Goal: Task Accomplishment & Management: Use online tool/utility

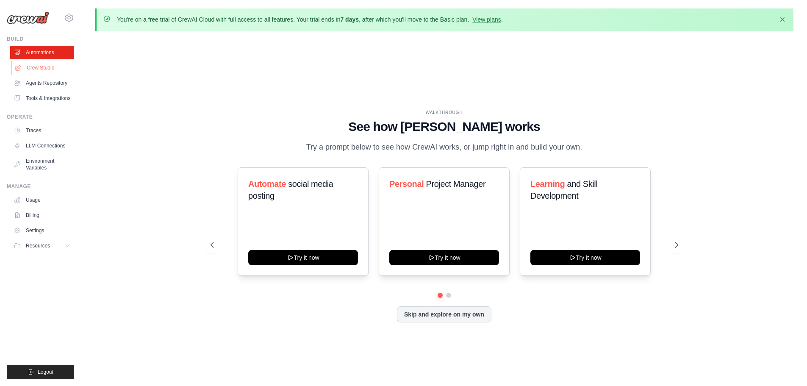
click at [27, 69] on link "Crew Studio" at bounding box center [43, 68] width 64 height 14
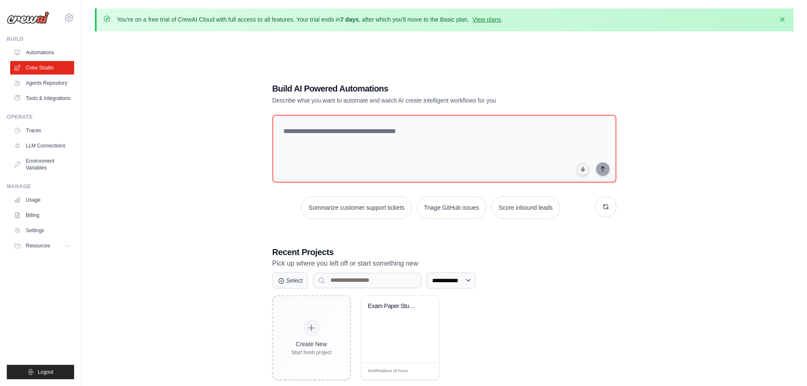
scroll to position [47, 0]
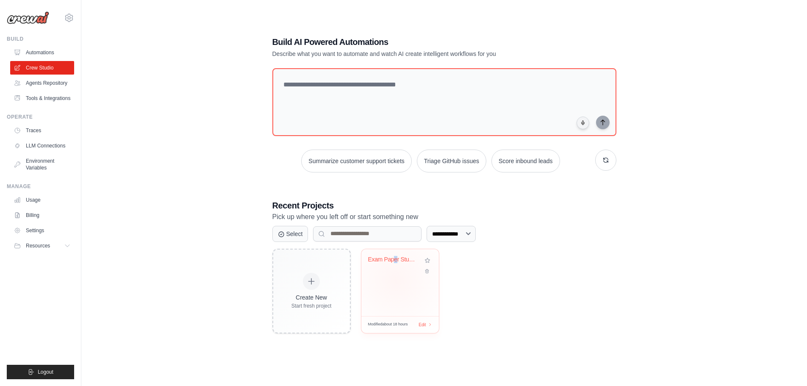
click at [396, 280] on div "Exam Paper Student ID Extractor" at bounding box center [400, 282] width 78 height 67
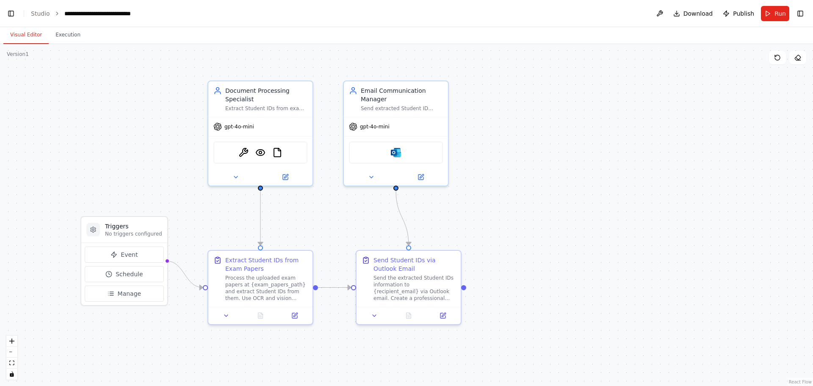
scroll to position [16137, 0]
drag, startPoint x: 490, startPoint y: 211, endPoint x: 508, endPoint y: 208, distance: 18.1
click at [508, 208] on div ".deletable-edge-delete-btn { width: 20px; height: 20px; border: 0px solid #ffff…" at bounding box center [406, 215] width 813 height 342
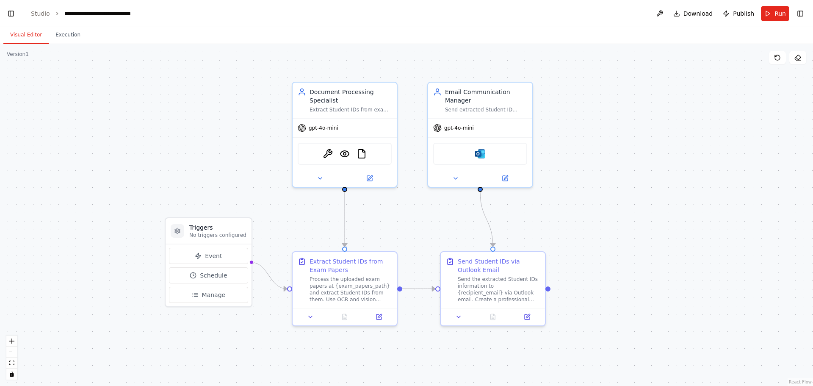
drag, startPoint x: 471, startPoint y: 194, endPoint x: 559, endPoint y: 194, distance: 87.2
click at [558, 195] on div ".deletable-edge-delete-btn { width: 20px; height: 20px; border: 0px solid #ffff…" at bounding box center [406, 215] width 813 height 342
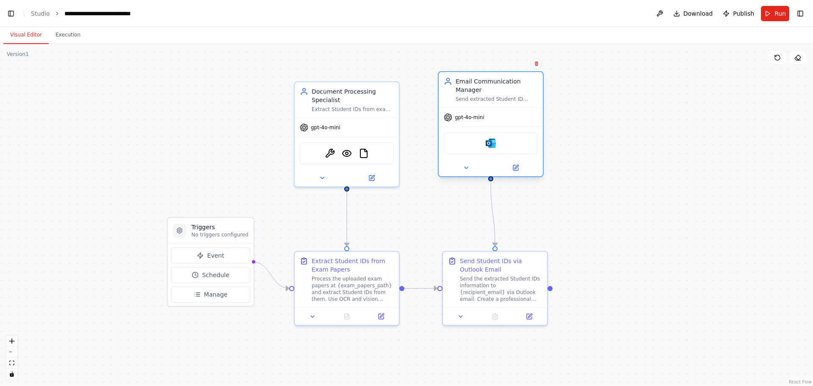
drag, startPoint x: 501, startPoint y: 101, endPoint x: 512, endPoint y: 96, distance: 12.3
click at [512, 96] on div "Email Communication Manager Send extracted Student ID information to {recipient…" at bounding box center [497, 89] width 82 height 25
click at [609, 165] on div ".deletable-edge-delete-btn { width: 20px; height: 20px; border: 0px solid #ffff…" at bounding box center [406, 215] width 813 height 342
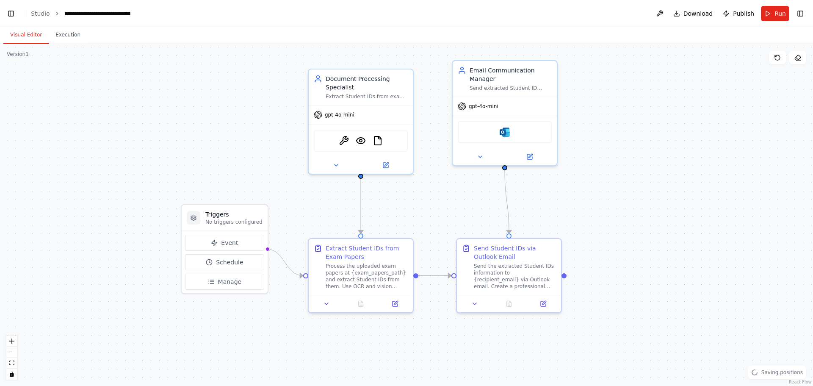
drag, startPoint x: 273, startPoint y: 220, endPoint x: 279, endPoint y: 210, distance: 12.0
click at [279, 210] on div ".deletable-edge-delete-btn { width: 20px; height: 20px; border: 0px solid #ffff…" at bounding box center [406, 215] width 813 height 342
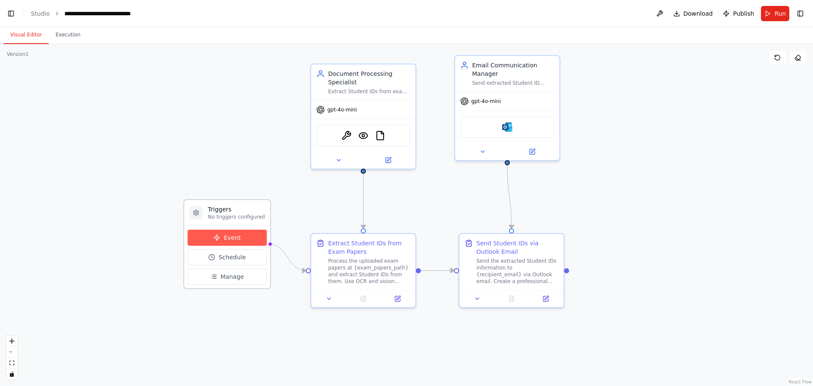
click at [231, 231] on button "Event" at bounding box center [227, 238] width 79 height 16
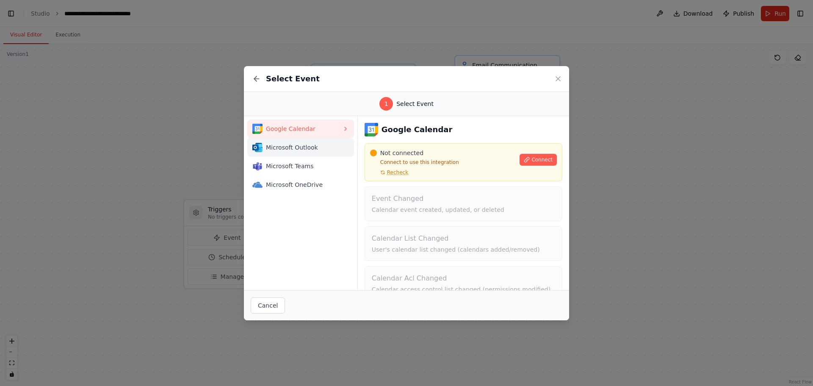
click at [292, 151] on span "Microsoft Outlook" at bounding box center [304, 147] width 76 height 8
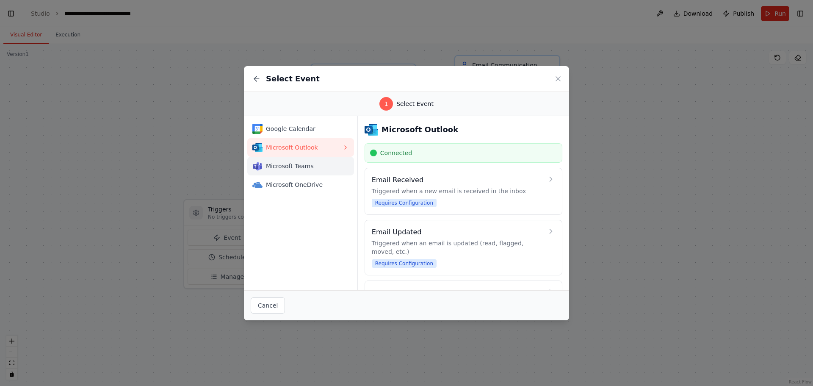
click at [296, 173] on button "Microsoft Teams" at bounding box center [300, 166] width 107 height 19
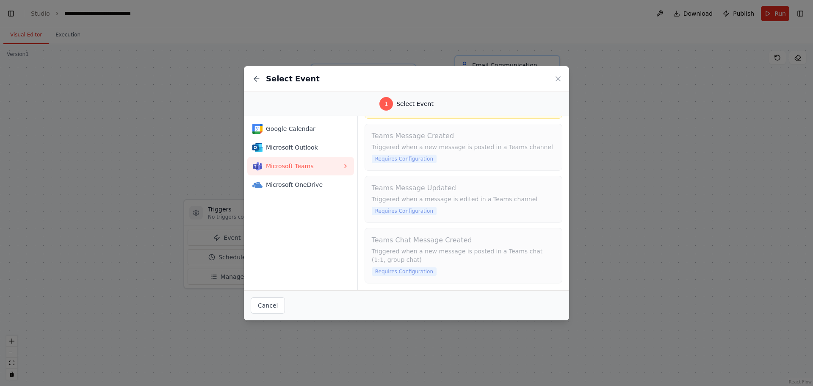
scroll to position [0, 0]
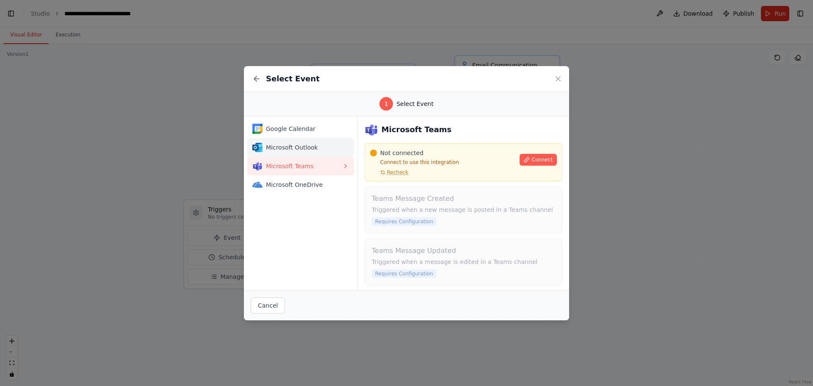
click at [310, 139] on button "Microsoft Outlook" at bounding box center [300, 147] width 107 height 19
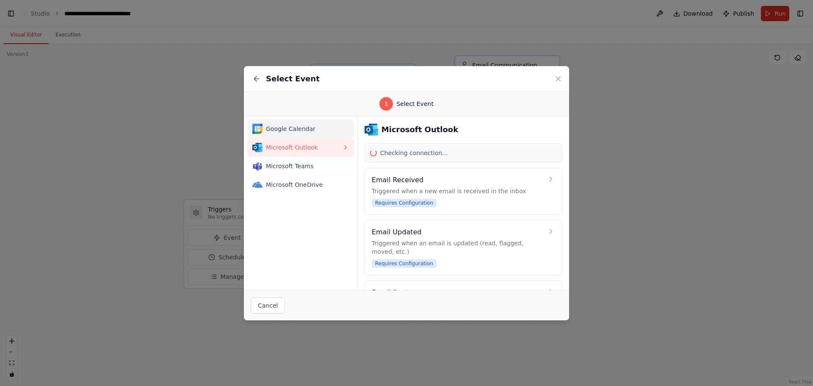
click at [306, 131] on span "Google Calendar" at bounding box center [304, 129] width 76 height 8
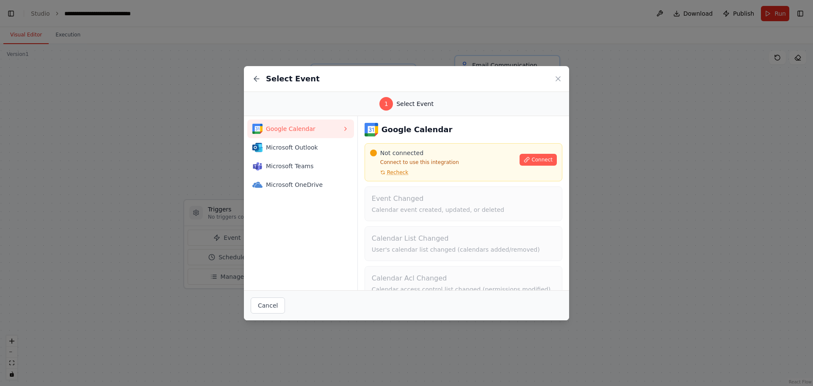
scroll to position [57, 0]
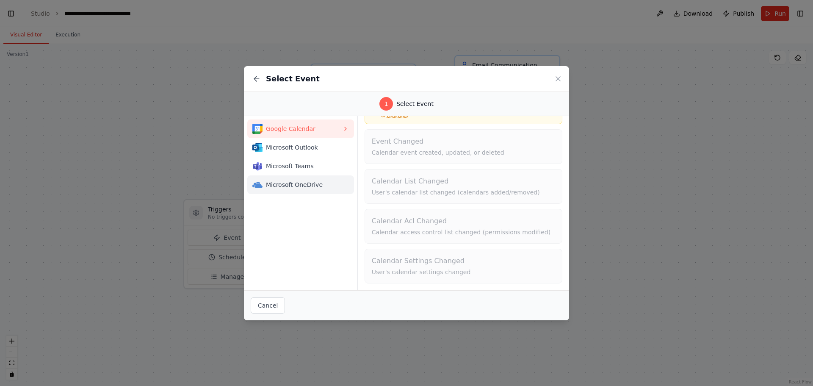
click at [277, 186] on span "Microsoft OneDrive" at bounding box center [304, 184] width 76 height 8
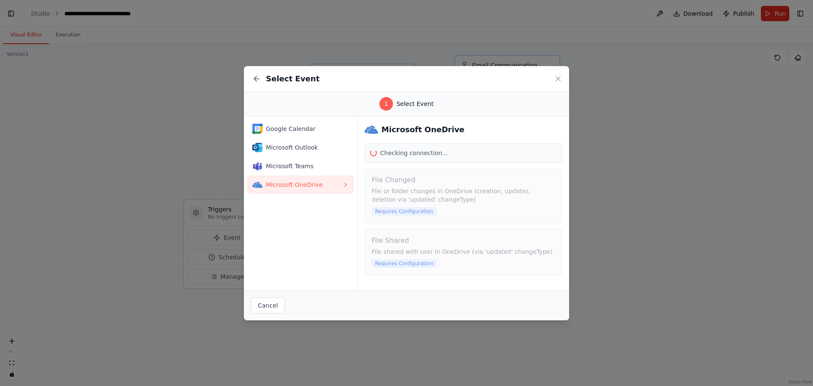
scroll to position [0, 0]
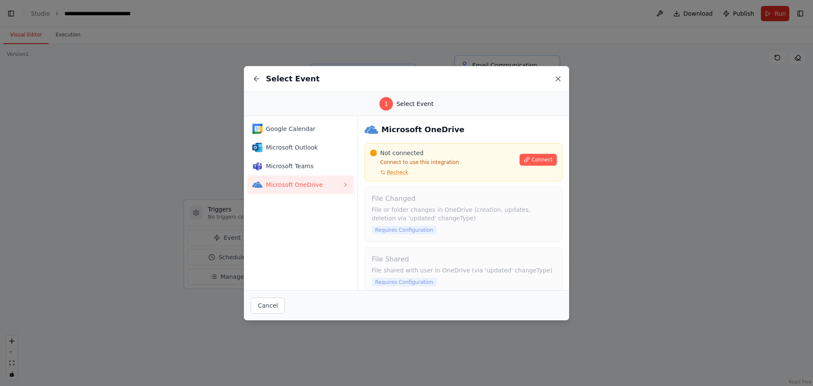
click at [559, 80] on icon at bounding box center [558, 79] width 8 height 8
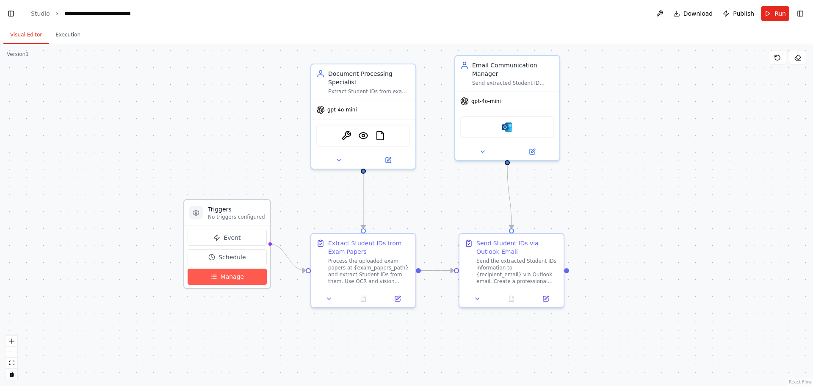
drag, startPoint x: 195, startPoint y: 288, endPoint x: 203, endPoint y: 282, distance: 9.7
click at [196, 288] on div "Triggers No triggers configured Event Schedule Manage" at bounding box center [227, 244] width 88 height 90
click at [203, 282] on button "Manage" at bounding box center [227, 277] width 79 height 16
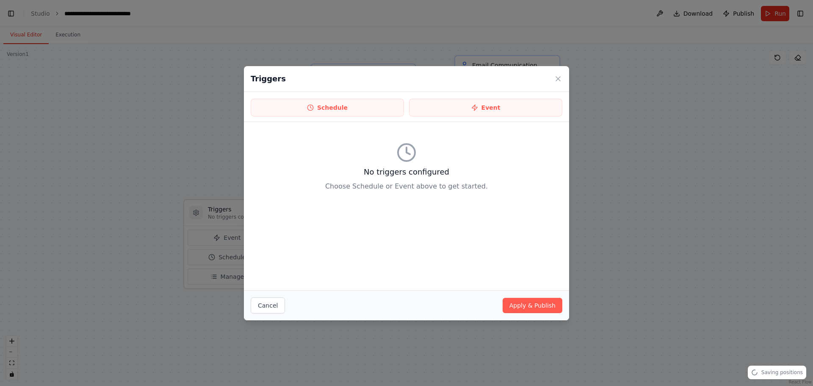
click at [399, 175] on h3 "No triggers configured" at bounding box center [407, 172] width 312 height 12
click at [530, 305] on button "Apply & Publish" at bounding box center [533, 305] width 60 height 15
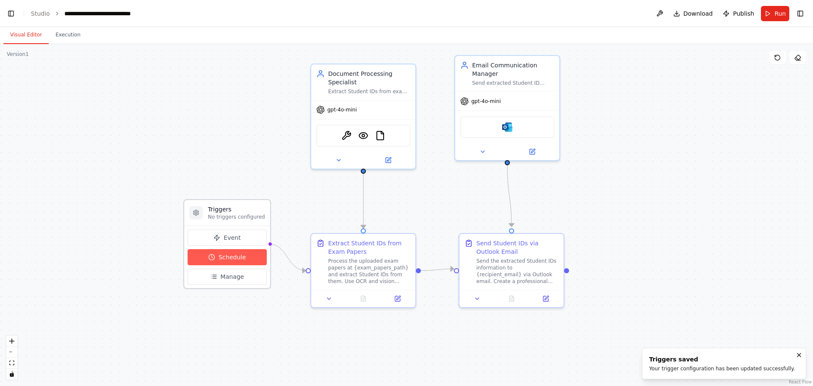
click at [246, 260] on button "Schedule" at bounding box center [227, 257] width 79 height 16
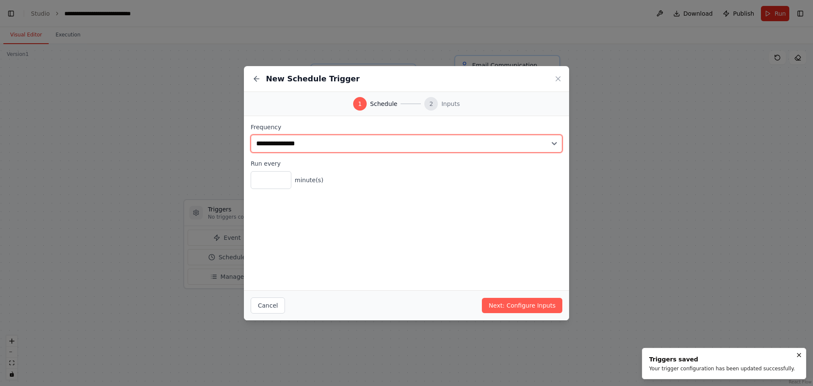
click at [308, 145] on select "**********" at bounding box center [407, 144] width 312 height 18
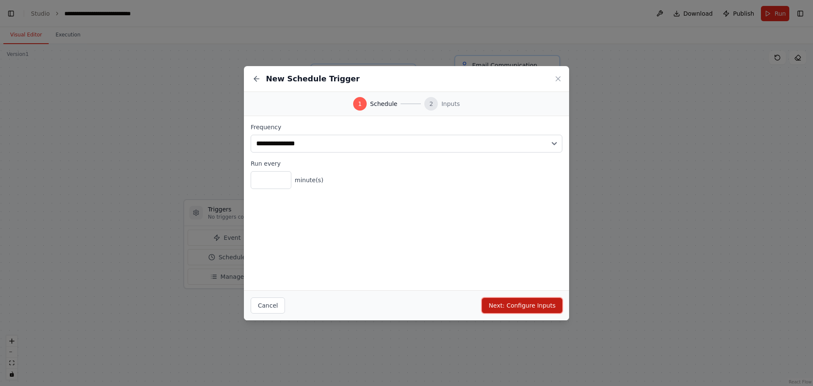
click at [520, 309] on button "Next: Configure Inputs" at bounding box center [522, 305] width 80 height 15
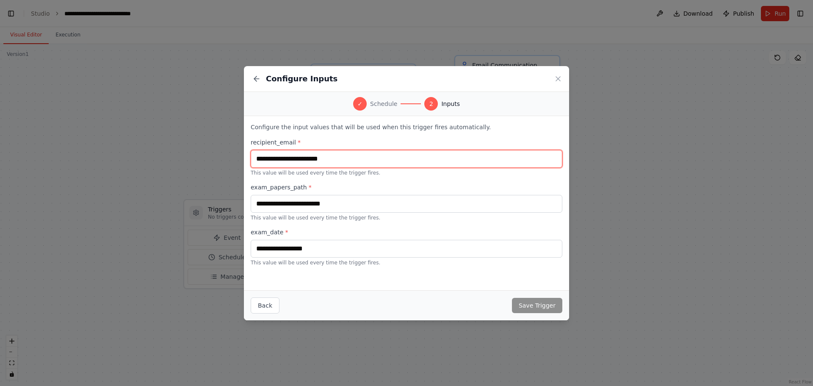
click at [310, 158] on input "text" at bounding box center [407, 159] width 312 height 18
click at [404, 188] on label "exam_papers_path *" at bounding box center [407, 187] width 312 height 8
click at [403, 187] on label "exam_papers_path *" at bounding box center [407, 187] width 312 height 8
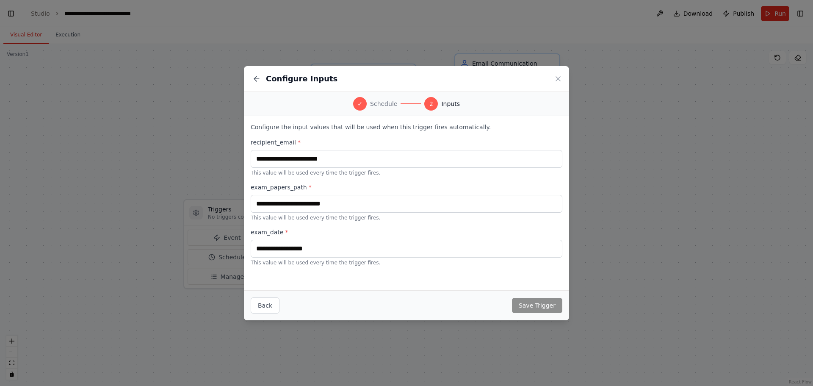
click at [557, 79] on icon at bounding box center [558, 79] width 8 height 8
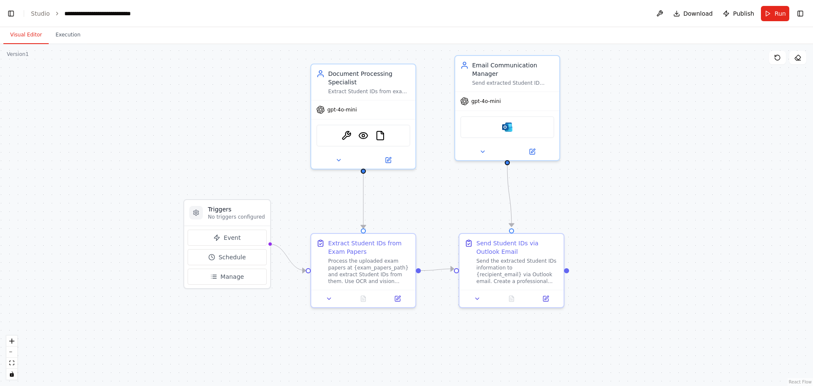
click at [595, 175] on div ".deletable-edge-delete-btn { width: 20px; height: 20px; border: 0px solid #ffff…" at bounding box center [406, 215] width 813 height 342
drag, startPoint x: 378, startPoint y: 262, endPoint x: 371, endPoint y: 259, distance: 7.6
click at [371, 259] on div "Process the uploaded exam papers at {exam_papers_path} and extract Student IDs …" at bounding box center [361, 269] width 82 height 27
click at [372, 262] on div "Process the uploaded exam papers at {exam_papers_path} and extract Student IDs …" at bounding box center [361, 269] width 82 height 27
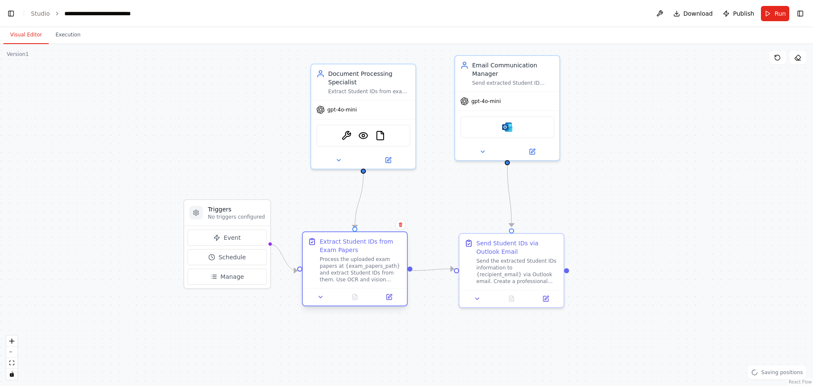
click at [352, 276] on div "Process the uploaded exam papers at {exam_papers_path} and extract Student IDs …" at bounding box center [361, 269] width 82 height 27
click at [393, 330] on div ".deletable-edge-delete-btn { width: 20px; height: 20px; border: 0px solid #ffff…" at bounding box center [406, 215] width 813 height 342
click at [344, 159] on button at bounding box center [339, 158] width 48 height 10
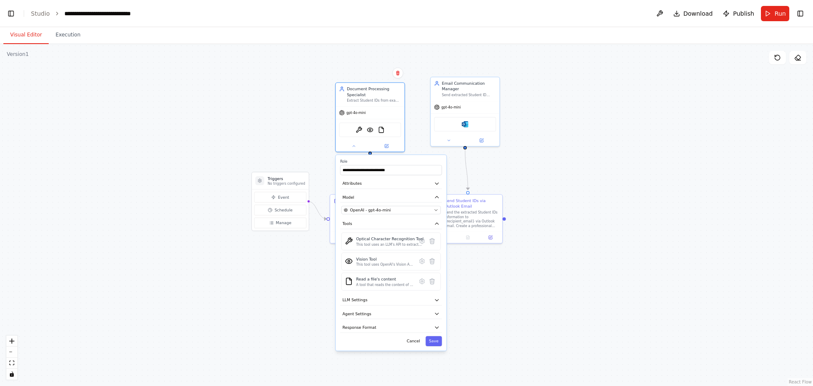
drag, startPoint x: 567, startPoint y: 266, endPoint x: 574, endPoint y: 175, distance: 91.3
click at [574, 175] on div ".deletable-edge-delete-btn { width: 20px; height: 20px; border: 0px solid #ffff…" at bounding box center [406, 215] width 813 height 342
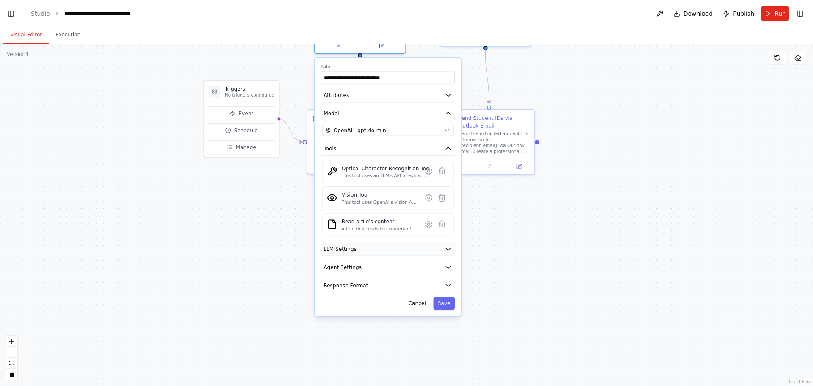
click at [429, 244] on button "LLM Settings" at bounding box center [388, 249] width 134 height 14
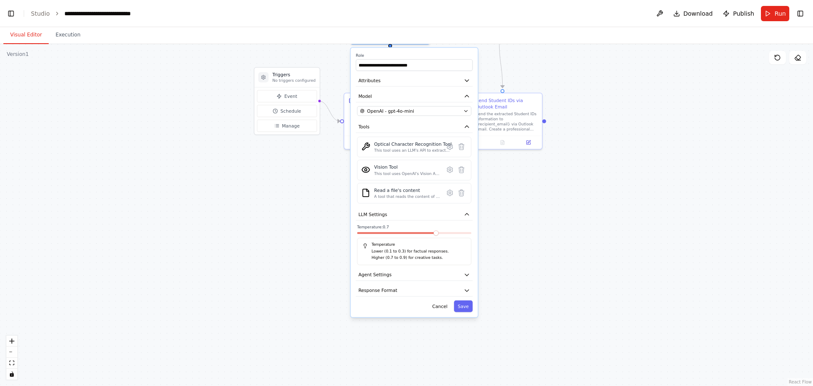
drag, startPoint x: 478, startPoint y: 254, endPoint x: 481, endPoint y: 215, distance: 38.7
click at [486, 216] on div ".deletable-edge-delete-btn { width: 20px; height: 20px; border: 0px solid #ffff…" at bounding box center [406, 215] width 813 height 342
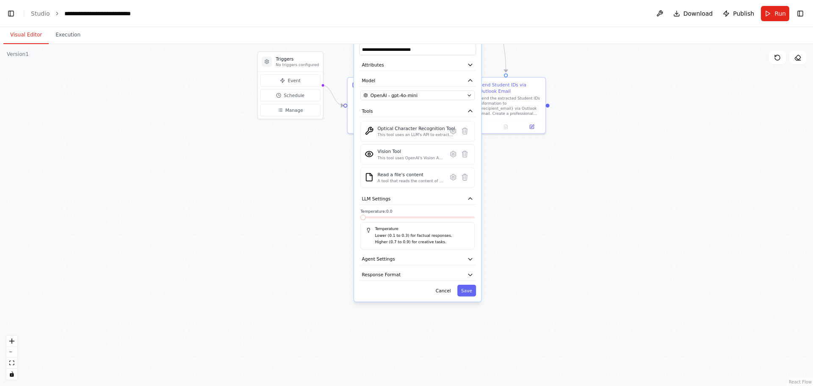
click at [363, 218] on span at bounding box center [362, 217] width 5 height 5
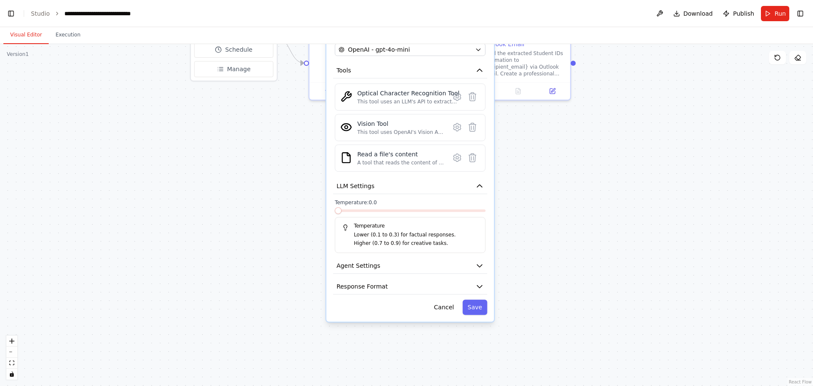
drag, startPoint x: 334, startPoint y: 213, endPoint x: 346, endPoint y: 213, distance: 12.7
click at [346, 213] on div at bounding box center [410, 212] width 151 height 6
click at [378, 210] on span at bounding box center [381, 210] width 7 height 7
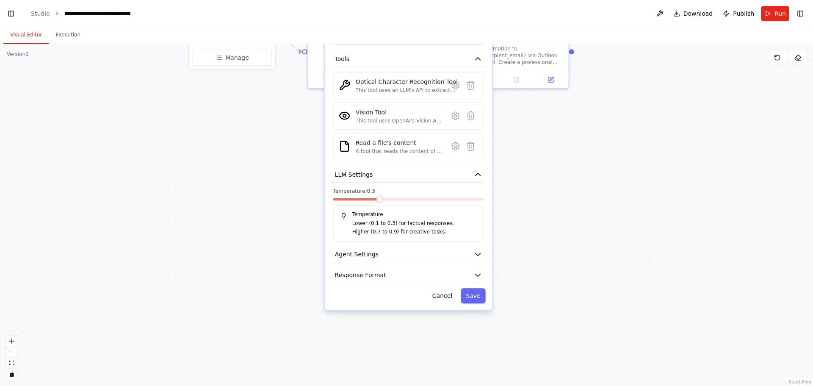
drag, startPoint x: 519, startPoint y: 187, endPoint x: 515, endPoint y: 173, distance: 14.6
click at [515, 173] on div ".deletable-edge-delete-btn { width: 20px; height: 20px; border: 0px solid #ffff…" at bounding box center [406, 215] width 813 height 342
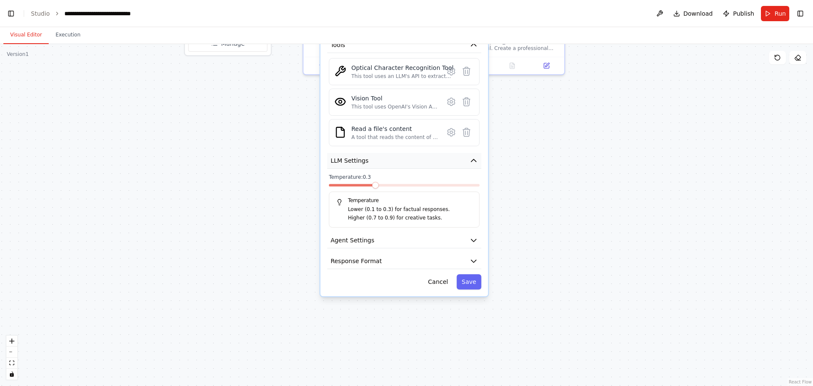
click at [477, 161] on icon "button" at bounding box center [474, 160] width 8 height 8
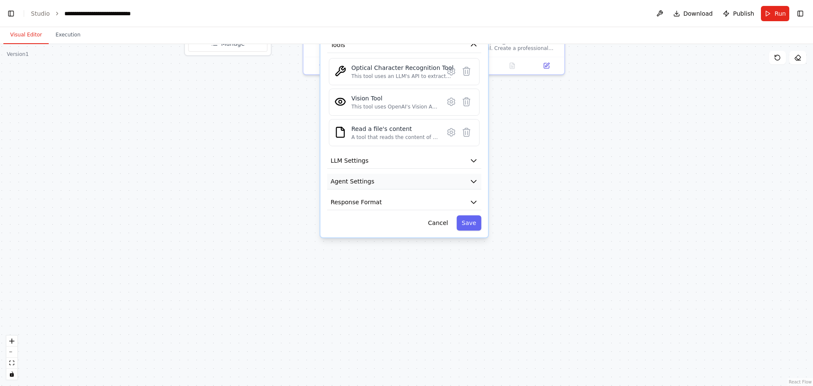
click at [464, 180] on button "Agent Settings" at bounding box center [404, 182] width 154 height 16
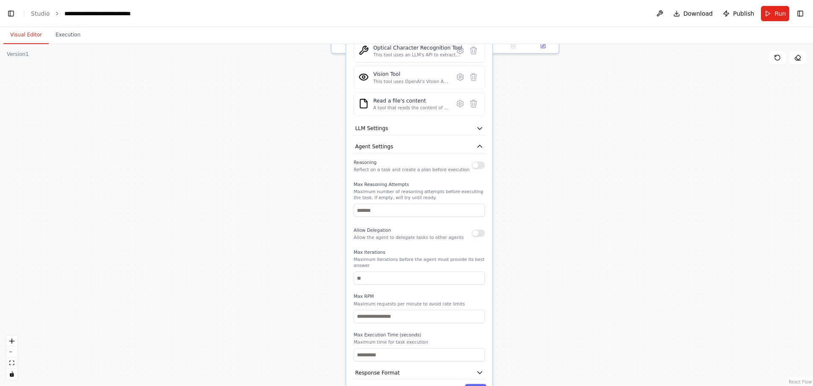
drag, startPoint x: 528, startPoint y: 188, endPoint x: 527, endPoint y: 173, distance: 15.7
click at [527, 173] on div ".deletable-edge-delete-btn { width: 20px; height: 20px; border: 0px solid #ffff…" at bounding box center [406, 215] width 813 height 342
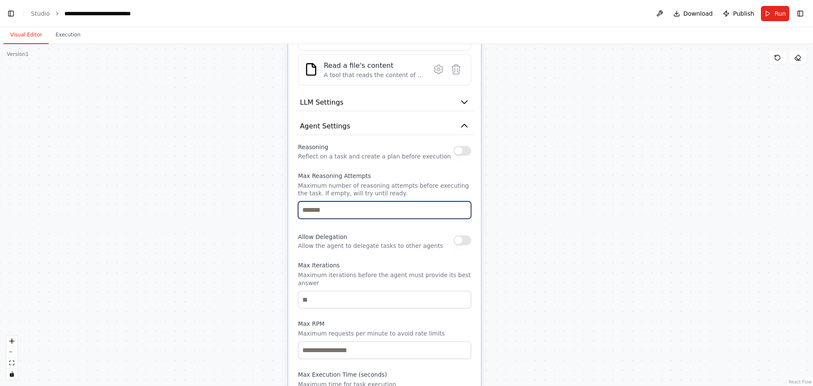
click at [349, 212] on input "number" at bounding box center [384, 209] width 173 height 17
click at [465, 207] on input "*" at bounding box center [384, 209] width 173 height 17
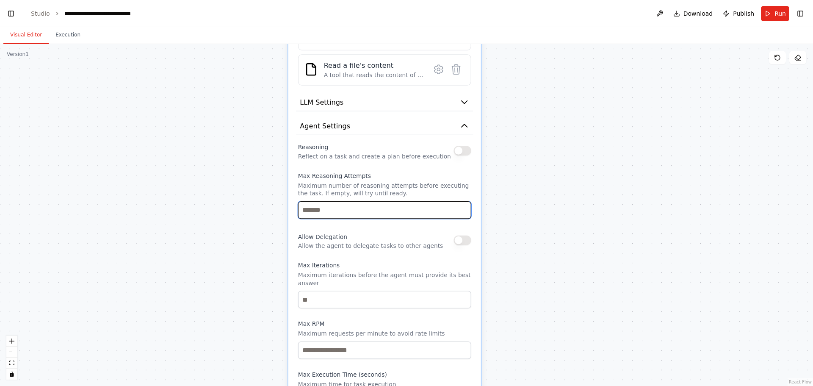
type input "*"
click at [465, 207] on input "*" at bounding box center [384, 209] width 173 height 17
click at [462, 185] on p "Maximum number of reasoning attempts before executing the task. If empty, will …" at bounding box center [384, 190] width 173 height 16
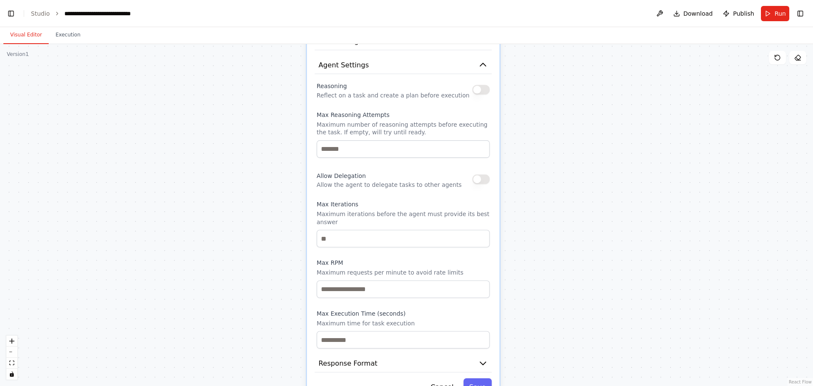
drag, startPoint x: 510, startPoint y: 233, endPoint x: 534, endPoint y: 174, distance: 64.3
click at [534, 174] on div ".deletable-edge-delete-btn { width: 20px; height: 20px; border: 0px solid #ffff…" at bounding box center [406, 215] width 813 height 342
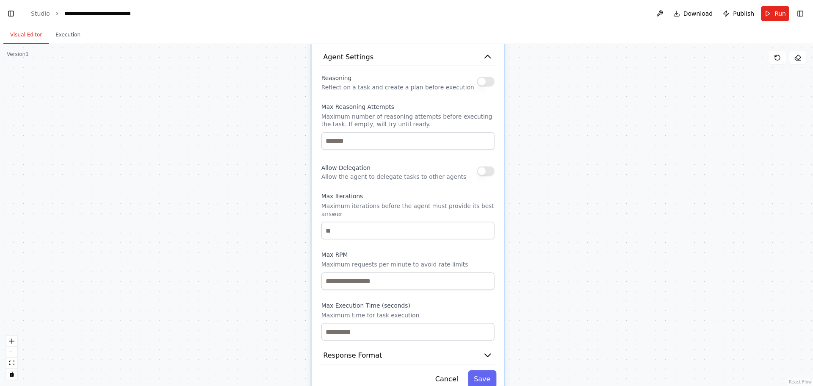
click at [484, 171] on button "button" at bounding box center [485, 171] width 17 height 10
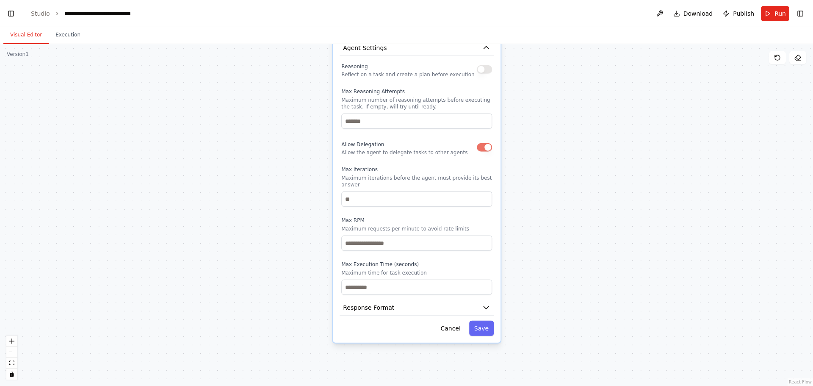
drag, startPoint x: 543, startPoint y: 218, endPoint x: 487, endPoint y: 192, distance: 62.4
click at [545, 200] on div ".deletable-edge-delete-btn { width: 20px; height: 20px; border: 0px solid #ffff…" at bounding box center [406, 215] width 813 height 342
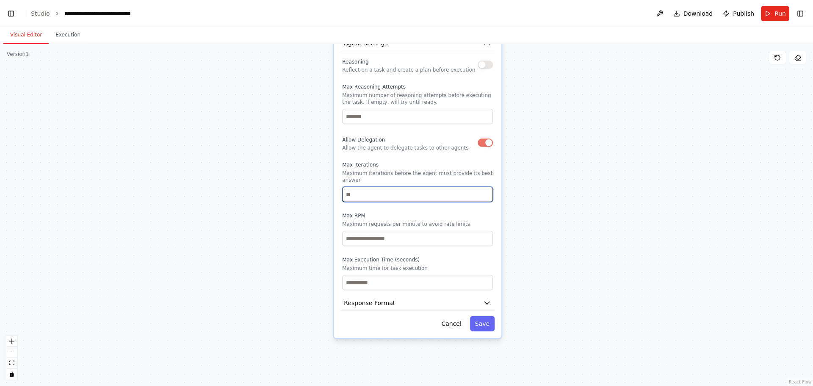
click at [463, 189] on input "number" at bounding box center [417, 194] width 151 height 15
click at [486, 187] on input "*" at bounding box center [417, 194] width 151 height 15
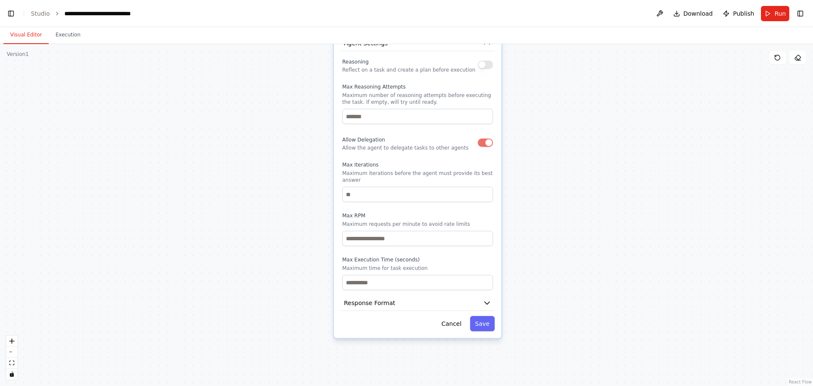
click at [534, 213] on div ".deletable-edge-delete-btn { width: 20px; height: 20px; border: 0px solid #ffff…" at bounding box center [406, 215] width 813 height 342
click at [404, 188] on input "*" at bounding box center [417, 194] width 151 height 15
type input "**"
click at [400, 212] on label "Max RPM" at bounding box center [417, 215] width 151 height 7
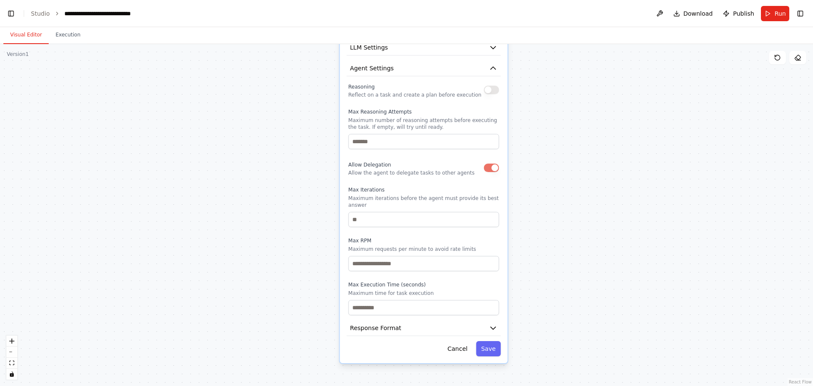
drag, startPoint x: 524, startPoint y: 208, endPoint x: 529, endPoint y: 307, distance: 99.6
click at [529, 307] on div ".deletable-edge-delete-btn { width: 20px; height: 20px; border: 0px solid #ffff…" at bounding box center [406, 215] width 813 height 342
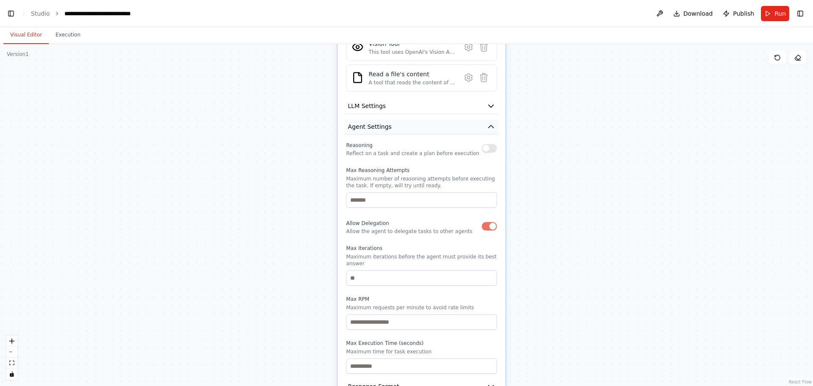
click at [495, 130] on icon "button" at bounding box center [491, 126] width 8 height 8
click at [492, 145] on button "button" at bounding box center [489, 148] width 15 height 8
click at [491, 124] on icon "button" at bounding box center [491, 126] width 8 height 8
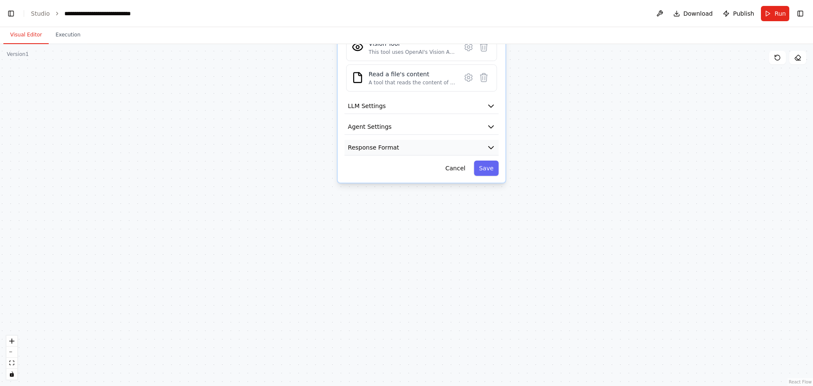
click at [489, 148] on icon "button" at bounding box center [491, 147] width 8 height 8
click at [488, 143] on button "Response Format" at bounding box center [422, 148] width 154 height 16
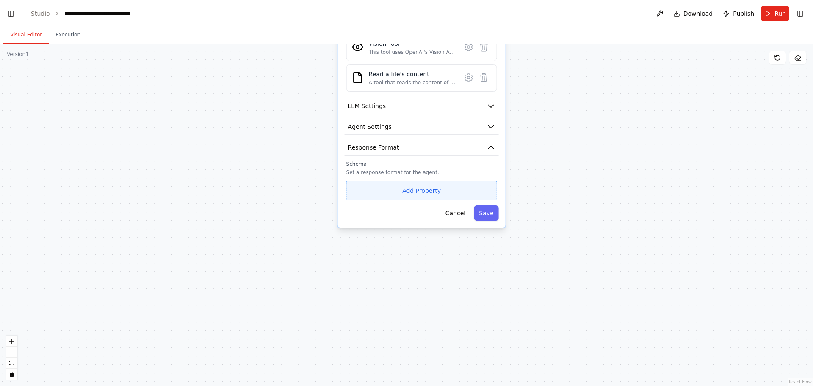
click at [450, 197] on button "Add Property" at bounding box center [421, 190] width 151 height 19
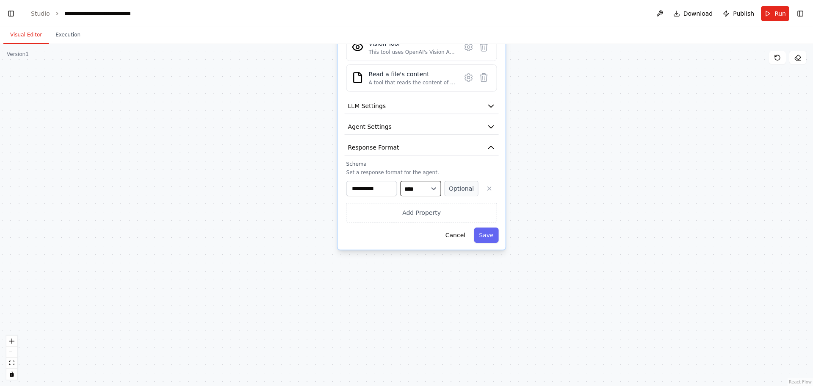
click at [410, 187] on select "**** ******* ******* **** ******" at bounding box center [421, 188] width 41 height 15
select select "******"
click at [401, 181] on select "**** ******* ******* **** ******" at bounding box center [421, 188] width 41 height 15
click at [406, 168] on div "**********" at bounding box center [421, 192] width 151 height 62
drag, startPoint x: 385, startPoint y: 188, endPoint x: 282, endPoint y: 174, distance: 104.3
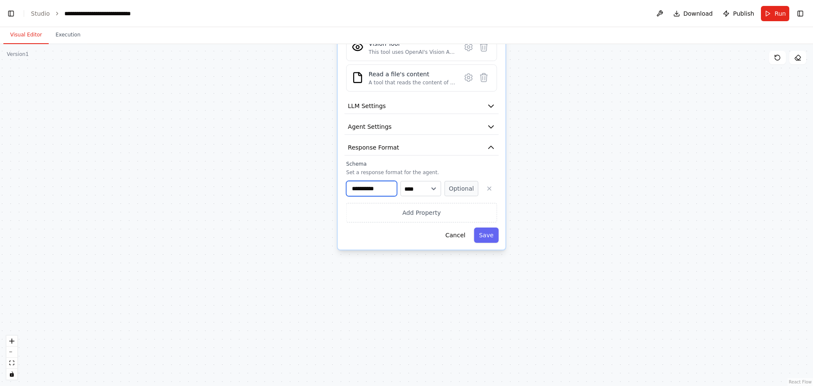
click at [282, 177] on div ".deletable-edge-delete-btn { width: 20px; height: 20px; border: 0px solid #ffff…" at bounding box center [406, 215] width 813 height 342
type input "*"
type input "**"
click at [435, 175] on p "Set a response format for the agent." at bounding box center [421, 172] width 151 height 7
click at [461, 191] on button "Optional" at bounding box center [462, 188] width 34 height 15
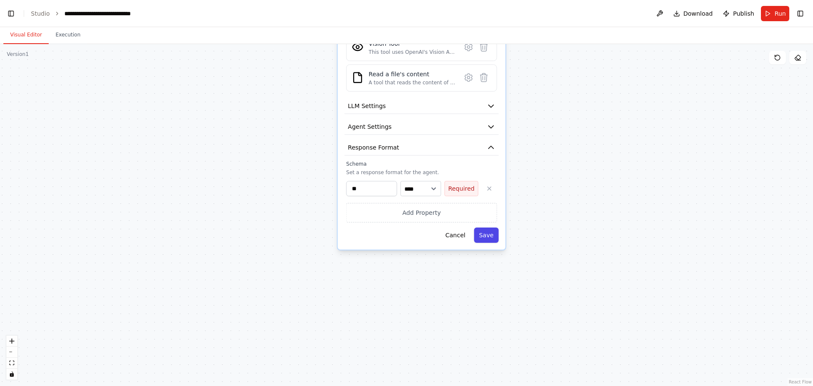
click at [491, 231] on button "Save" at bounding box center [486, 234] width 25 height 15
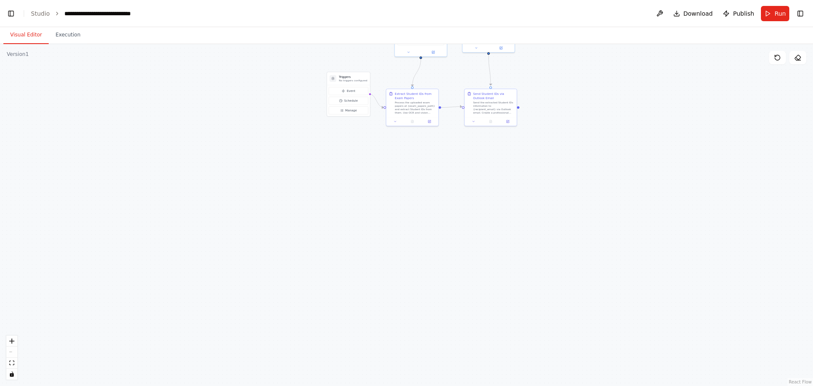
drag, startPoint x: 445, startPoint y: 182, endPoint x: 446, endPoint y: 286, distance: 104.6
click at [446, 286] on div ".deletable-edge-delete-btn { width: 20px; height: 20px; border: 0px solid #ffff…" at bounding box center [406, 215] width 813 height 342
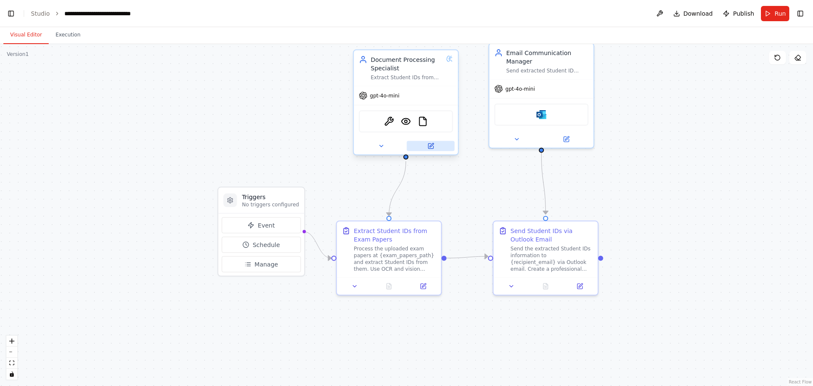
click at [433, 145] on icon at bounding box center [430, 146] width 7 height 7
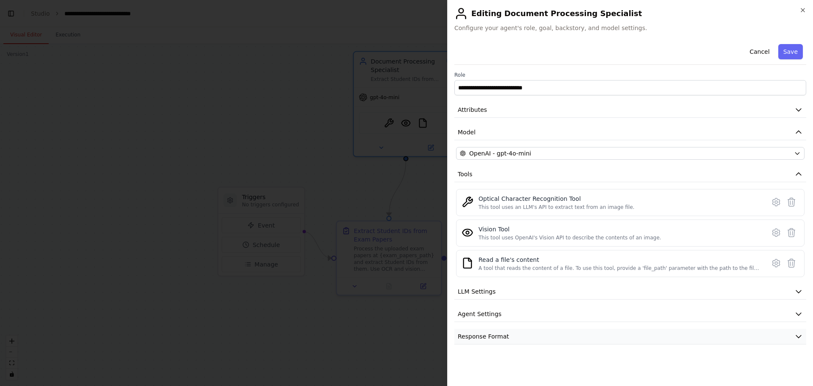
click at [488, 337] on span "Response Format" at bounding box center [483, 336] width 51 height 8
select select "******"
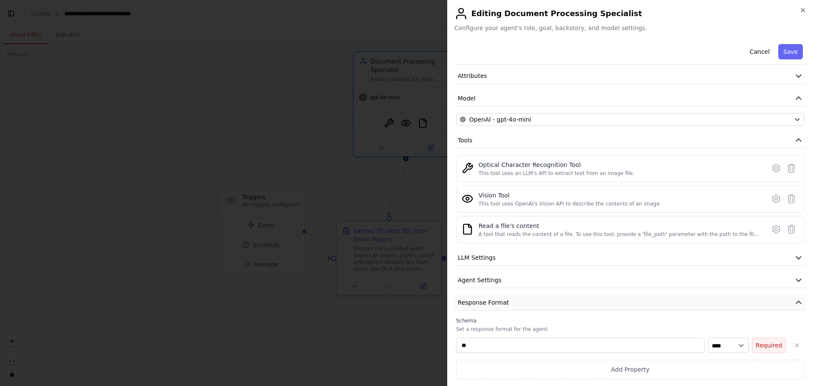
click at [537, 304] on button "Response Format" at bounding box center [630, 303] width 352 height 16
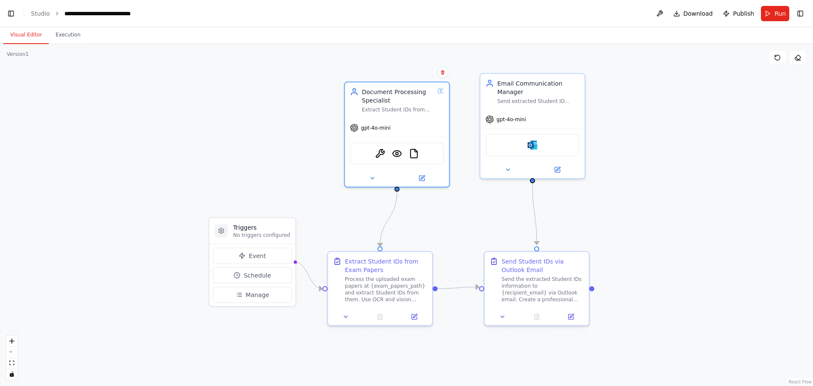
drag, startPoint x: 634, startPoint y: 108, endPoint x: 631, endPoint y: 116, distance: 7.9
click at [631, 116] on div ".deletable-edge-delete-btn { width: 20px; height: 20px; border: 0px solid #ffff…" at bounding box center [406, 215] width 813 height 342
drag, startPoint x: 553, startPoint y: 126, endPoint x: 548, endPoint y: 130, distance: 6.5
click at [548, 130] on div "gpt-4o-mini" at bounding box center [533, 126] width 104 height 19
click at [546, 121] on div "gpt-4o-mini" at bounding box center [533, 126] width 104 height 19
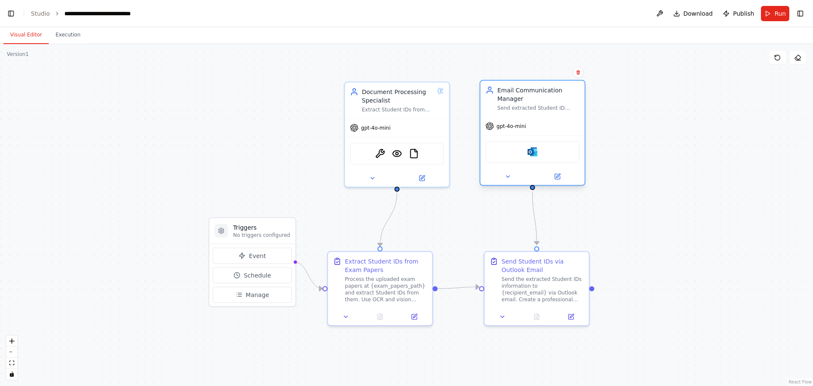
click at [546, 121] on div "gpt-4o-mini" at bounding box center [533, 126] width 104 height 19
click at [522, 90] on div "Email Communication Manager" at bounding box center [539, 94] width 82 height 17
click at [565, 178] on button at bounding box center [558, 177] width 48 height 10
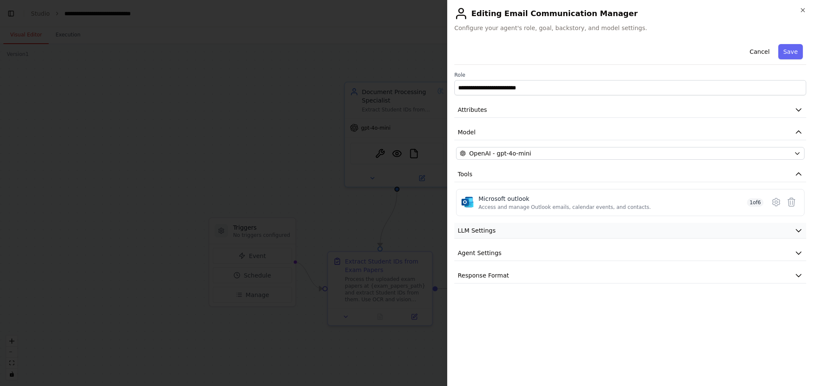
click at [487, 229] on span "LLM Settings" at bounding box center [477, 230] width 38 height 8
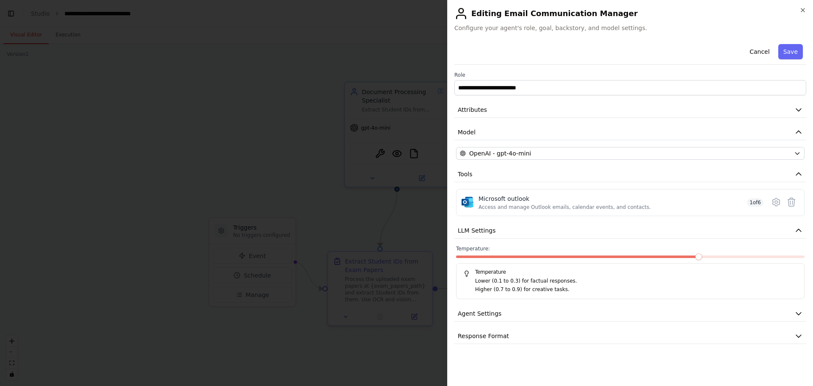
click at [702, 259] on span at bounding box center [698, 256] width 7 height 7
click at [702, 255] on span at bounding box center [698, 256] width 7 height 7
click at [555, 227] on button "LLM Settings" at bounding box center [630, 231] width 352 height 16
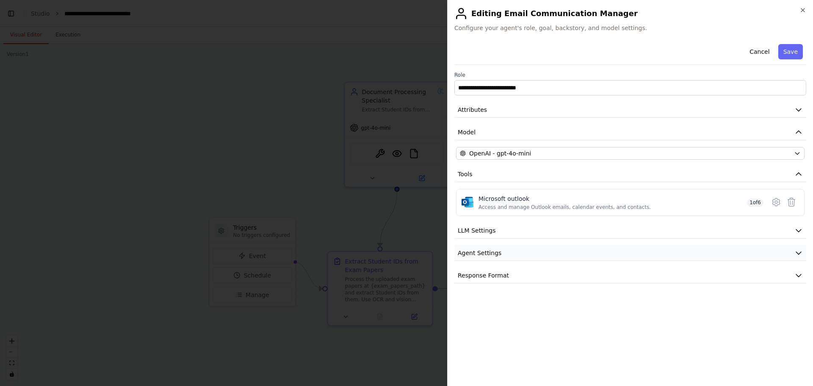
click at [526, 258] on button "Agent Settings" at bounding box center [630, 253] width 352 height 16
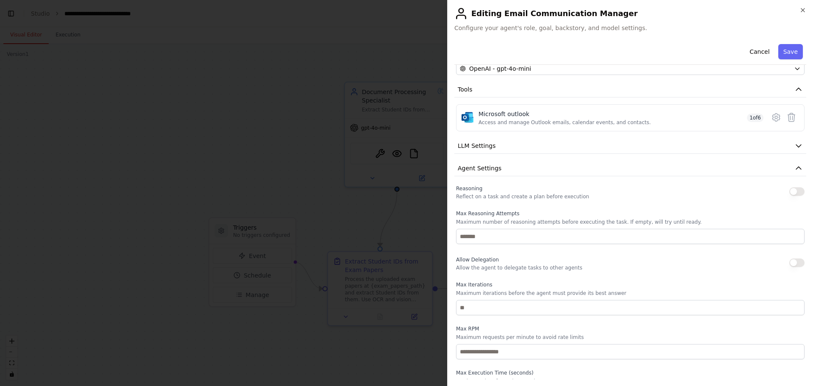
scroll to position [138, 0]
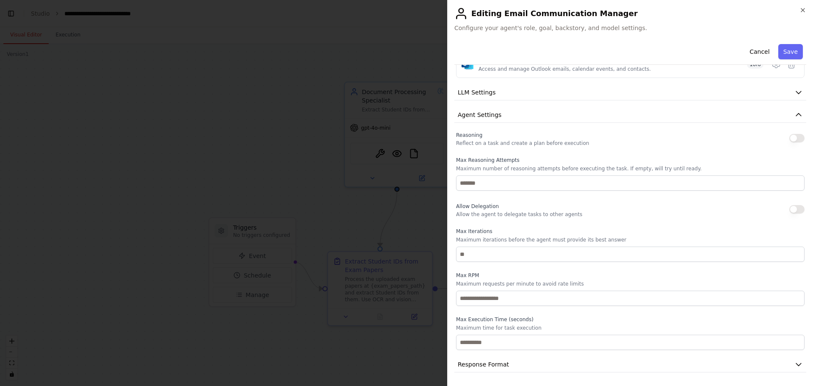
click at [792, 138] on button "button" at bounding box center [796, 138] width 15 height 8
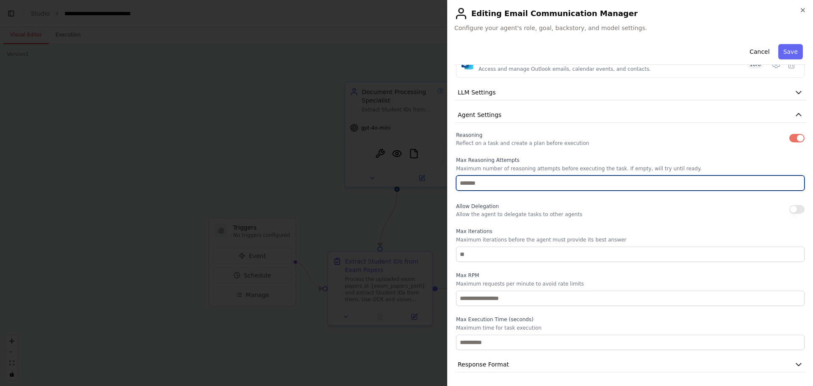
click at [615, 179] on input "number" at bounding box center [630, 182] width 349 height 15
click at [792, 182] on input "*" at bounding box center [630, 182] width 349 height 15
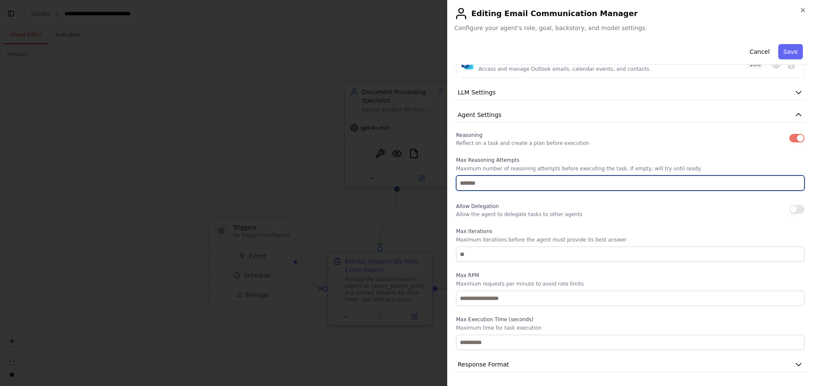
type input "*"
click at [792, 182] on input "*" at bounding box center [630, 182] width 349 height 15
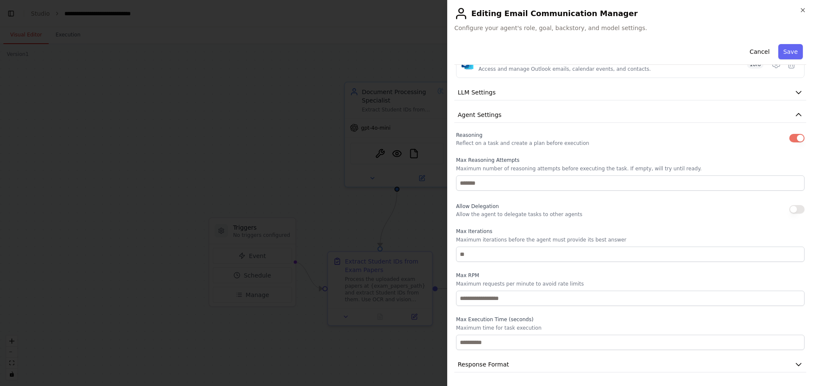
click at [685, 232] on label "Max Iterations" at bounding box center [630, 231] width 349 height 7
click at [789, 209] on button "button" at bounding box center [796, 209] width 15 height 8
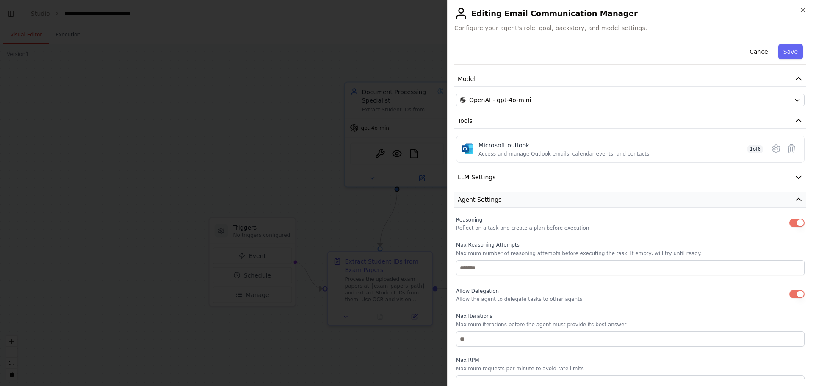
click at [529, 200] on button "Agent Settings" at bounding box center [630, 200] width 352 height 16
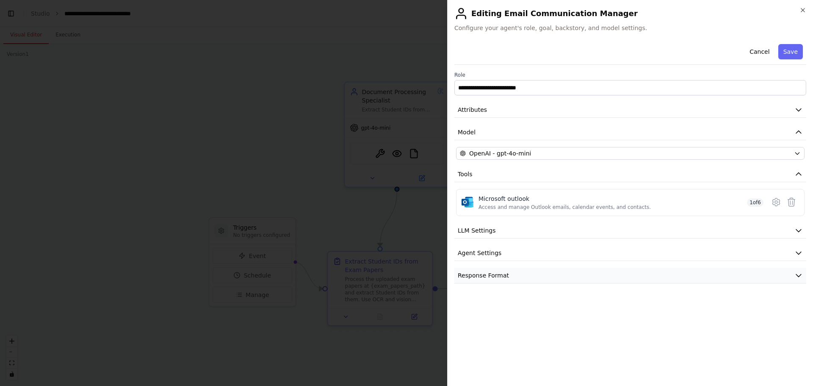
click at [495, 282] on button "Response Format" at bounding box center [630, 276] width 352 height 16
click at [514, 277] on button "Response Format" at bounding box center [630, 276] width 352 height 16
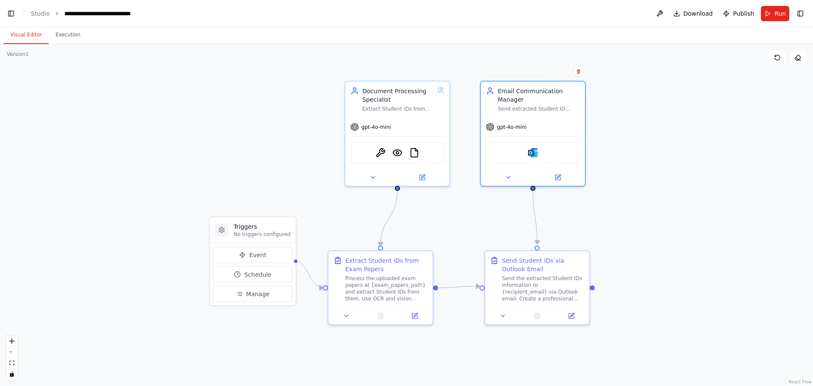
drag, startPoint x: 610, startPoint y: 237, endPoint x: 617, endPoint y: 206, distance: 32.0
click at [617, 206] on div ".deletable-edge-delete-btn { width: 20px; height: 20px; border: 0px solid #ffff…" at bounding box center [406, 215] width 813 height 342
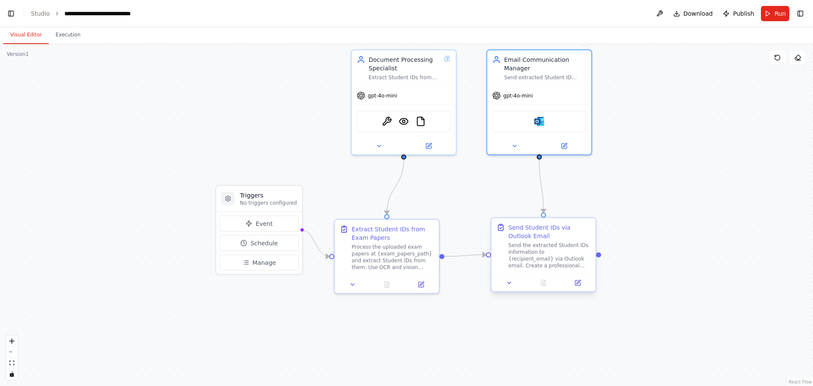
click at [573, 247] on div "Send the extracted Student IDs information to {recipient_email} via Outlook ema…" at bounding box center [550, 255] width 82 height 27
click at [565, 248] on div "Send the extracted Student IDs information to {recipient_email} via Outlook ema…" at bounding box center [550, 255] width 82 height 27
click at [584, 287] on button at bounding box center [577, 283] width 29 height 10
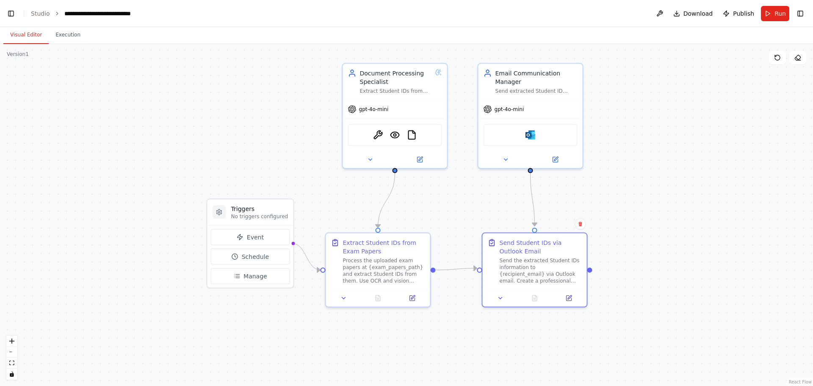
drag, startPoint x: 675, startPoint y: 154, endPoint x: 661, endPoint y: 172, distance: 23.8
click at [661, 172] on div ".deletable-edge-delete-btn { width: 20px; height: 20px; border: 0px solid #ffff…" at bounding box center [406, 215] width 813 height 342
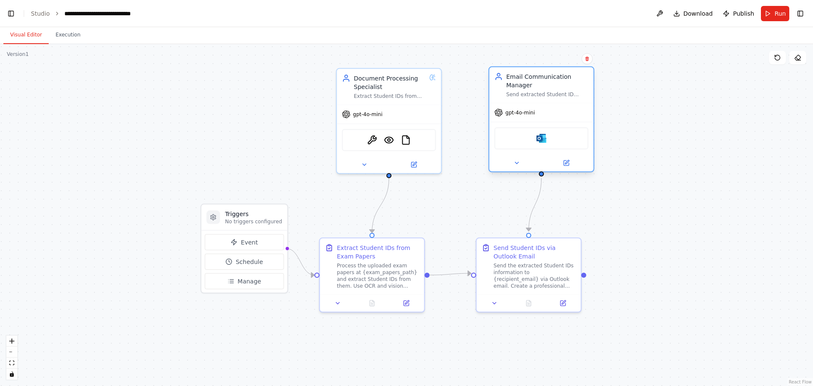
drag, startPoint x: 529, startPoint y: 107, endPoint x: 542, endPoint y: 108, distance: 12.7
click at [542, 108] on div "gpt-4o-mini" at bounding box center [542, 112] width 104 height 19
click at [219, 163] on div ".deletable-edge-delete-btn { width: 20px; height: 20px; border: 0px solid #ffff…" at bounding box center [406, 215] width 813 height 342
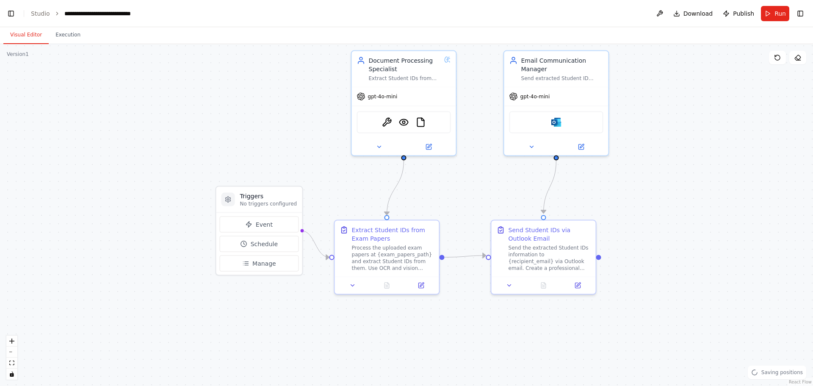
drag, startPoint x: 158, startPoint y: 161, endPoint x: 172, endPoint y: 143, distance: 23.0
click at [172, 143] on div ".deletable-edge-delete-btn { width: 20px; height: 20px; border: 0px solid #ffff…" at bounding box center [406, 215] width 813 height 342
click at [248, 203] on p "No triggers configured" at bounding box center [268, 203] width 57 height 7
click at [242, 199] on h3 "Triggers" at bounding box center [268, 195] width 57 height 8
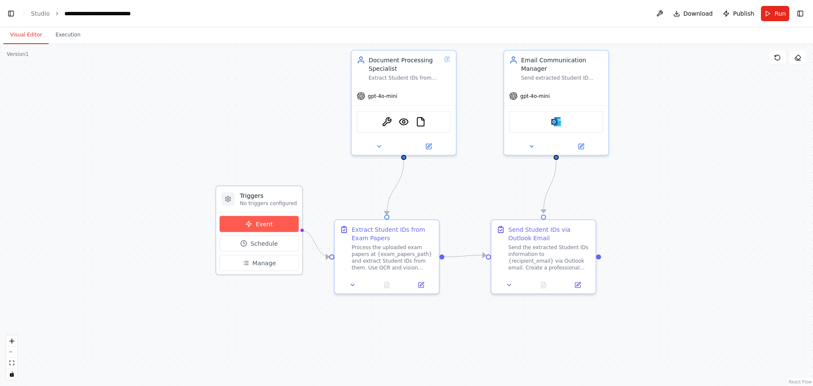
click at [269, 228] on button "Event" at bounding box center [259, 224] width 79 height 16
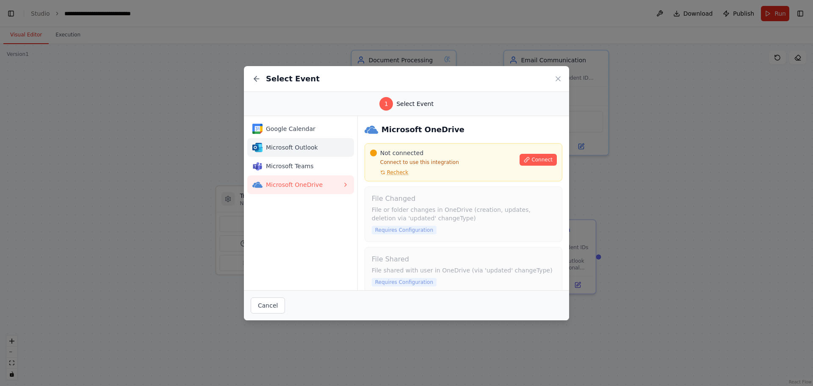
click at [301, 152] on button "Microsoft Outlook" at bounding box center [300, 147] width 107 height 19
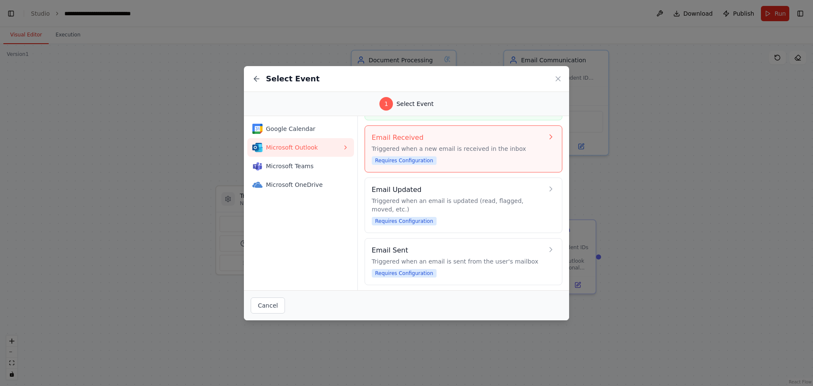
scroll to position [85, 0]
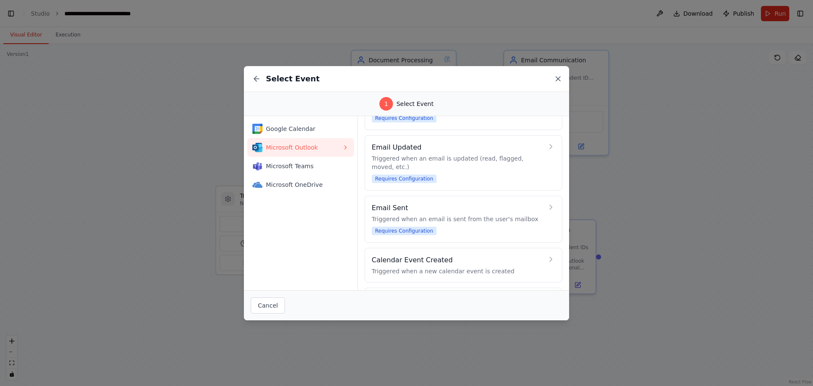
click at [559, 80] on icon at bounding box center [558, 79] width 8 height 8
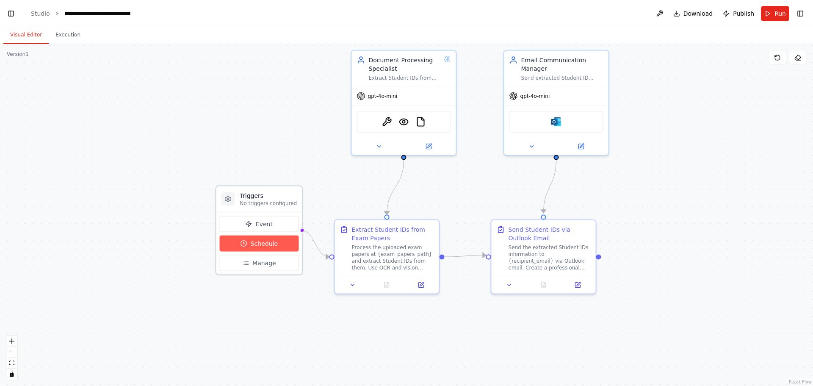
click at [249, 238] on button "Schedule" at bounding box center [259, 243] width 79 height 16
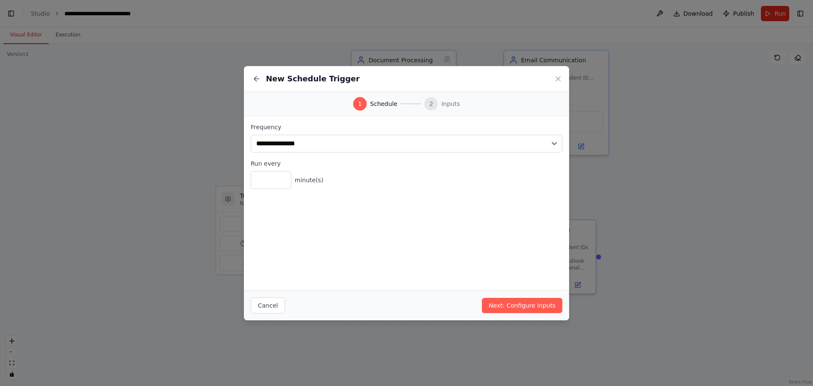
click at [437, 104] on div "2" at bounding box center [431, 104] width 14 height 14
click at [529, 310] on button "Next: Configure Inputs" at bounding box center [522, 305] width 80 height 15
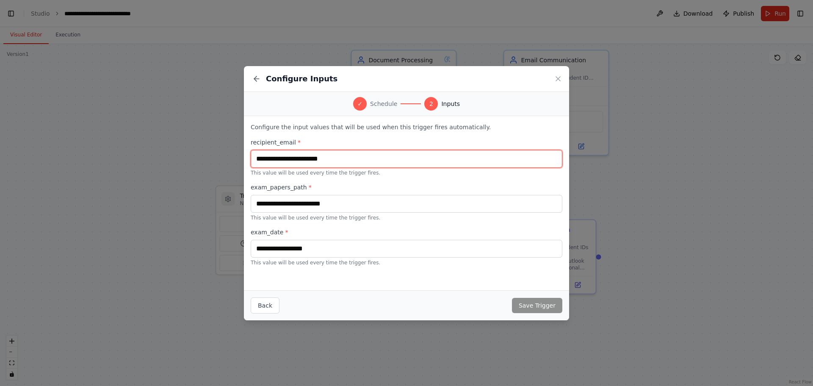
click at [337, 158] on input "text" at bounding box center [407, 159] width 312 height 18
click at [556, 77] on icon at bounding box center [558, 79] width 4 height 4
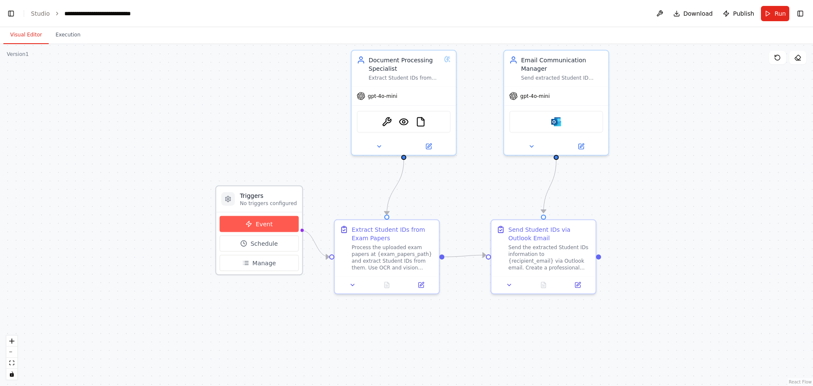
click at [274, 232] on button "Event" at bounding box center [259, 224] width 79 height 16
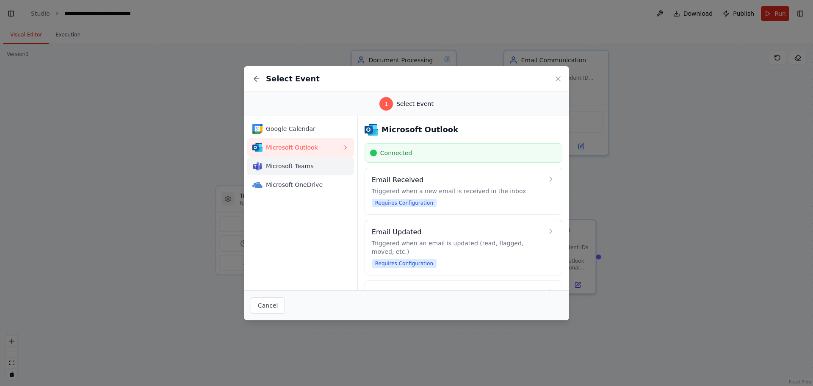
click at [288, 170] on div "Microsoft Teams" at bounding box center [297, 166] width 90 height 10
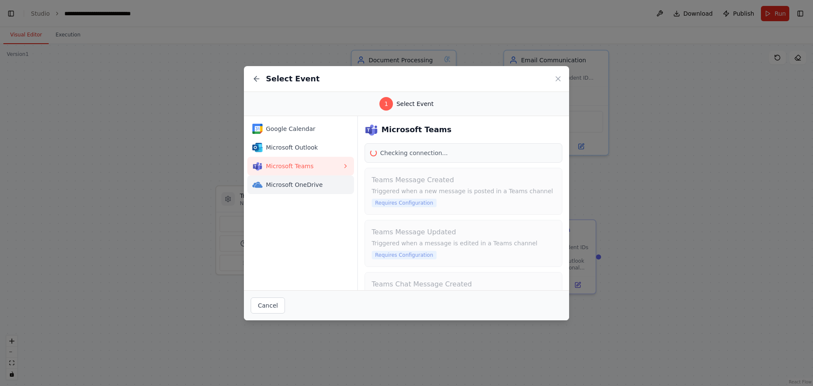
click at [287, 192] on button "Microsoft OneDrive" at bounding box center [300, 184] width 107 height 19
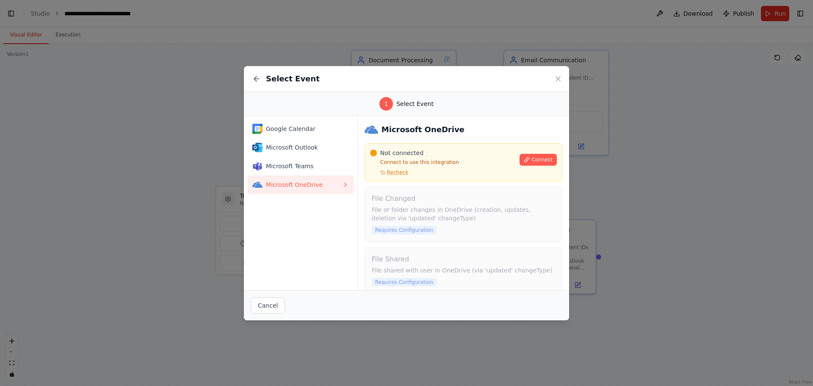
scroll to position [11, 0]
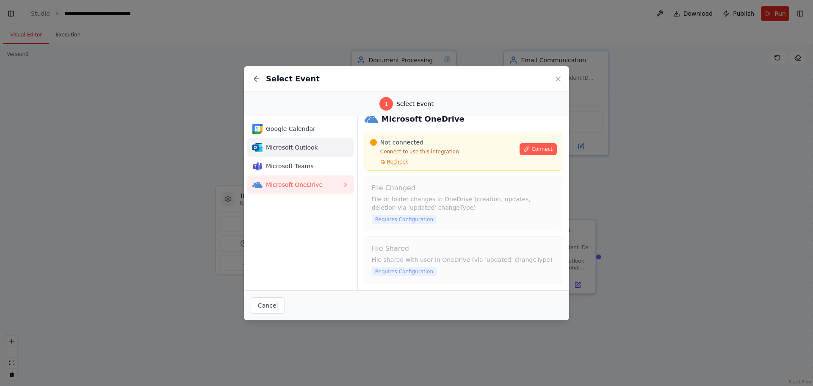
click at [302, 144] on span "Microsoft Outlook" at bounding box center [304, 147] width 76 height 8
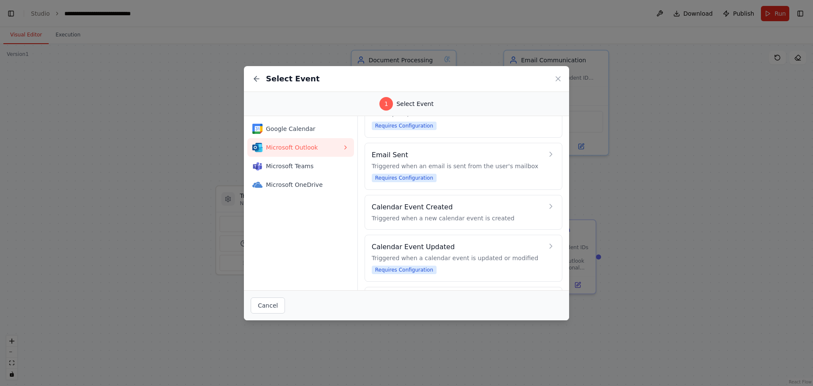
scroll to position [176, 0]
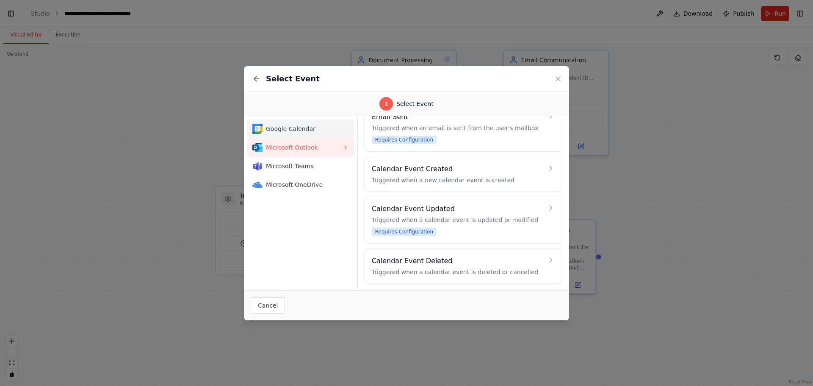
click at [298, 125] on span "Google Calendar" at bounding box center [304, 129] width 76 height 8
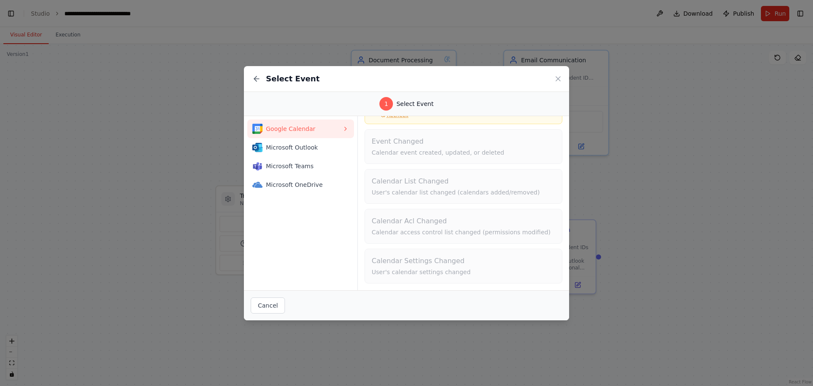
scroll to position [0, 0]
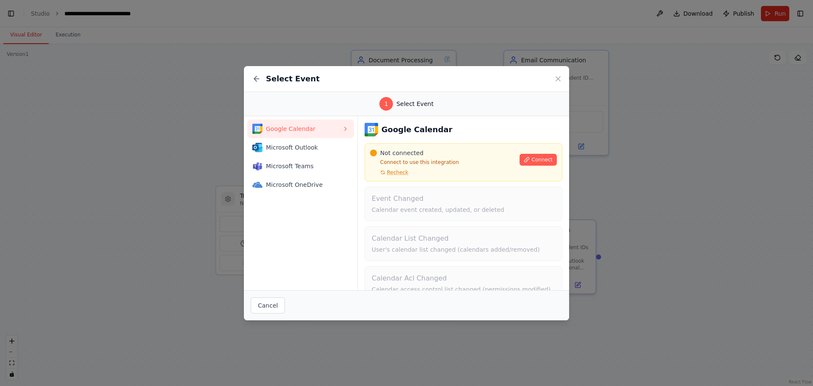
click at [180, 265] on div "Select Event 1 Select Event Google Calendar Microsoft Outlook Microsoft Teams M…" at bounding box center [406, 193] width 813 height 386
click at [264, 309] on button "Cancel" at bounding box center [268, 305] width 34 height 16
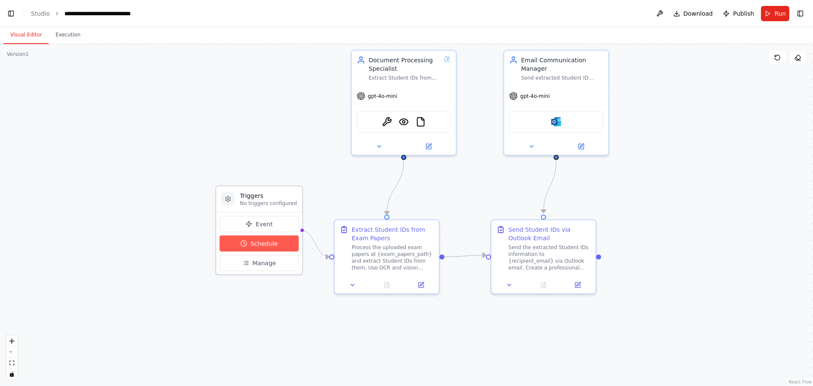
click at [277, 248] on button "Schedule" at bounding box center [259, 243] width 79 height 16
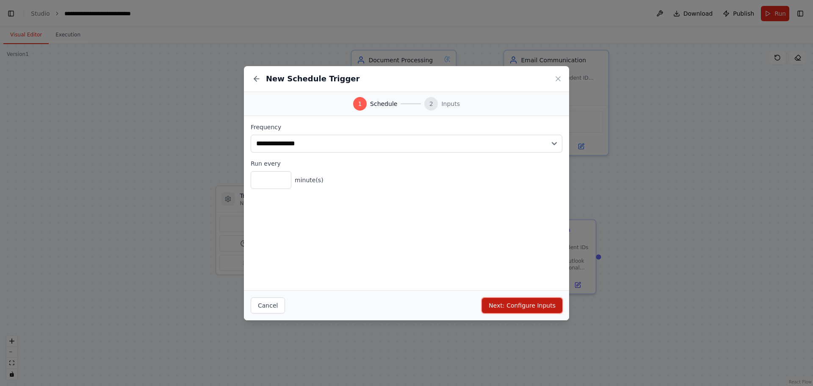
click at [531, 301] on button "Next: Configure Inputs" at bounding box center [522, 305] width 80 height 15
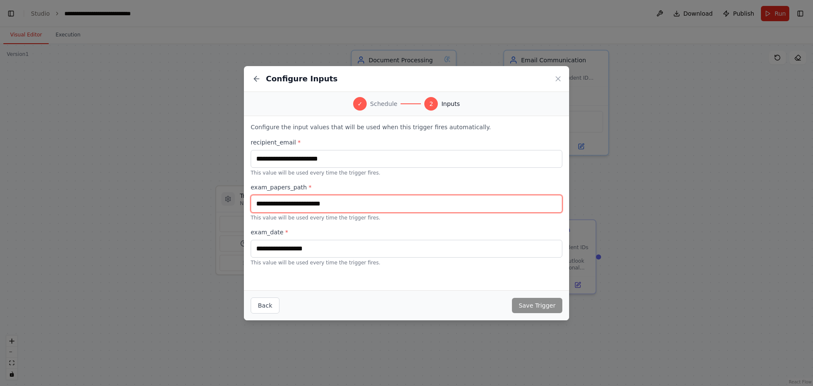
click at [335, 204] on input "text" at bounding box center [407, 204] width 312 height 18
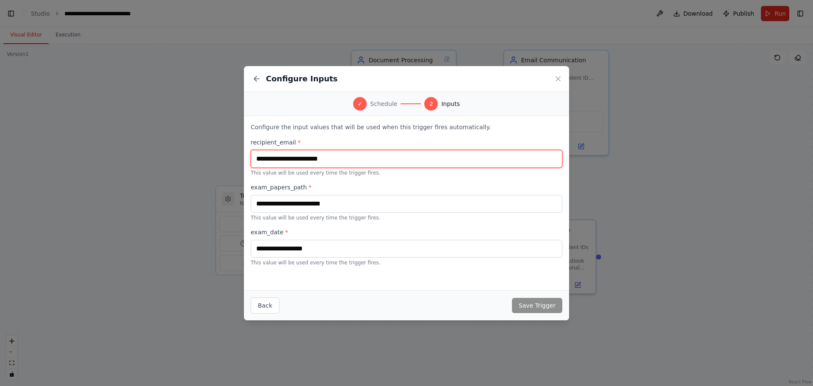
click at [358, 158] on input "text" at bounding box center [407, 159] width 312 height 18
type input "**********"
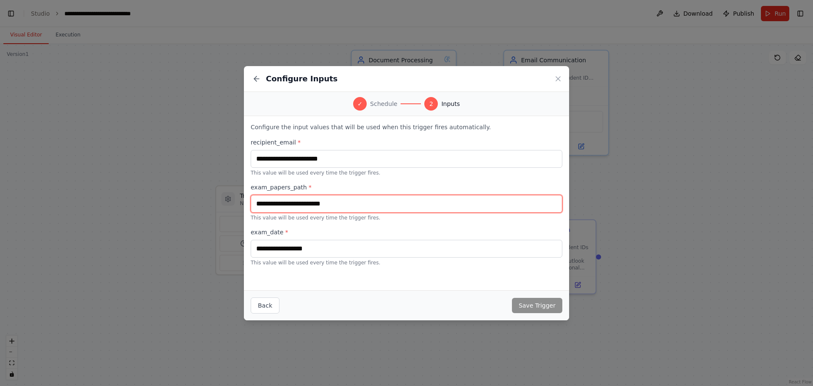
click at [322, 199] on input "text" at bounding box center [407, 204] width 312 height 18
type input "******"
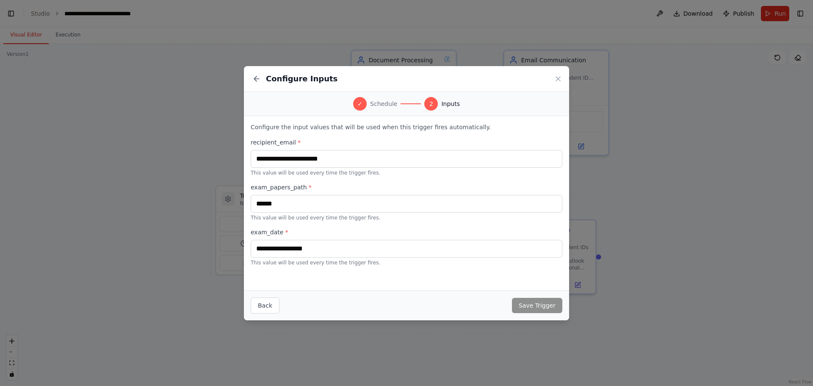
click at [321, 224] on div "**********" at bounding box center [407, 202] width 312 height 128
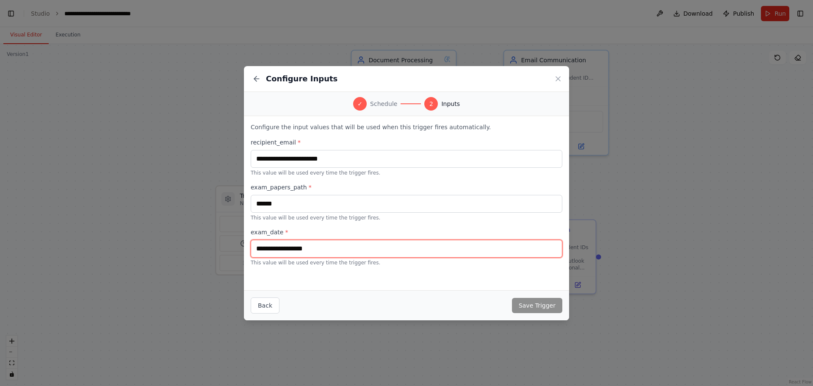
click at [316, 243] on input "text" at bounding box center [407, 249] width 312 height 18
type input "*"
type input "*********"
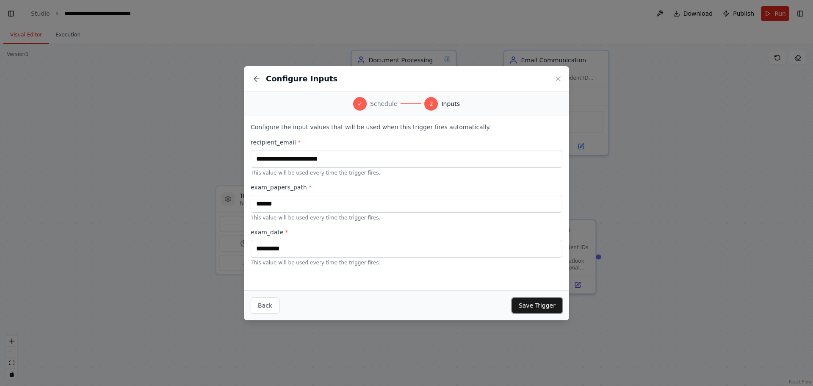
click at [538, 299] on button "Save Trigger" at bounding box center [537, 305] width 50 height 15
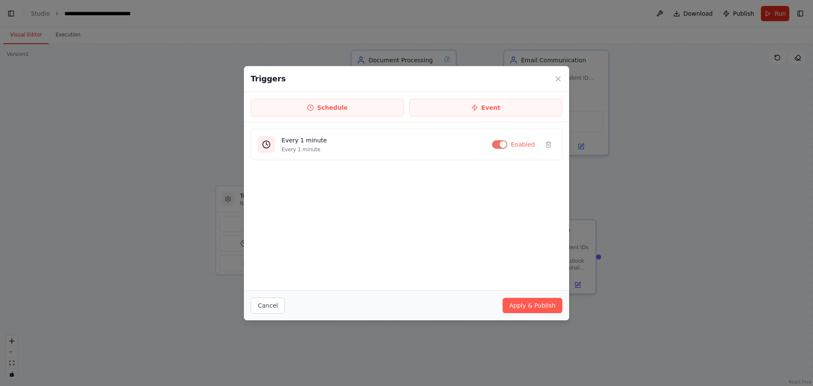
click at [438, 181] on div "Every 1 minute Every 1 minute Enabled" at bounding box center [406, 206] width 325 height 168
click at [491, 108] on button "Event" at bounding box center [485, 108] width 153 height 18
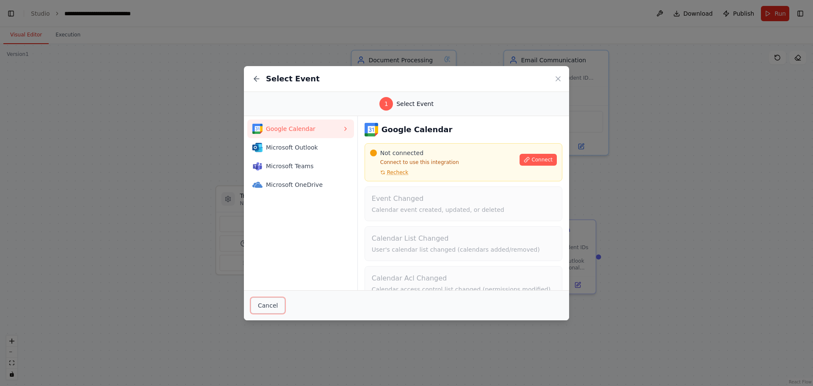
click at [262, 303] on button "Cancel" at bounding box center [268, 305] width 34 height 16
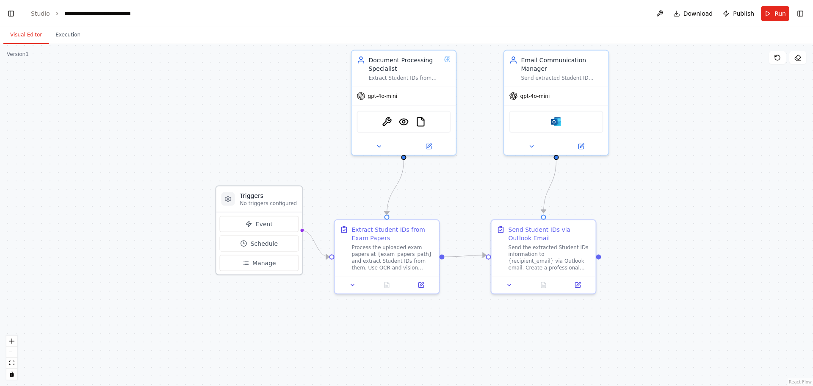
click at [268, 205] on p "No triggers configured" at bounding box center [268, 203] width 57 height 7
click at [275, 198] on h3 "Triggers" at bounding box center [268, 195] width 57 height 8
click at [266, 220] on span "Event" at bounding box center [264, 224] width 17 height 8
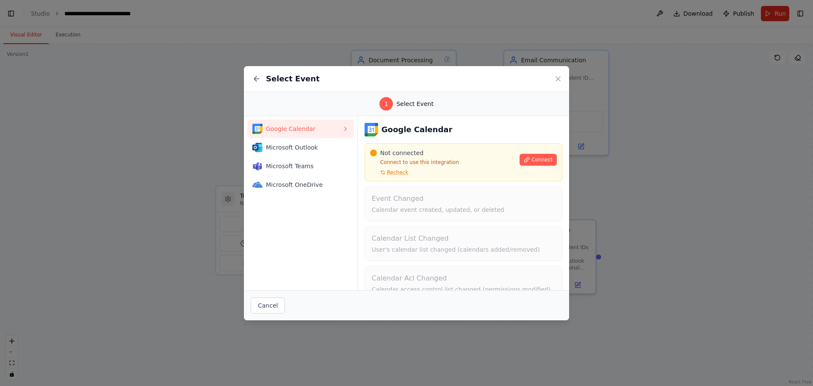
click at [258, 77] on icon at bounding box center [256, 79] width 8 height 8
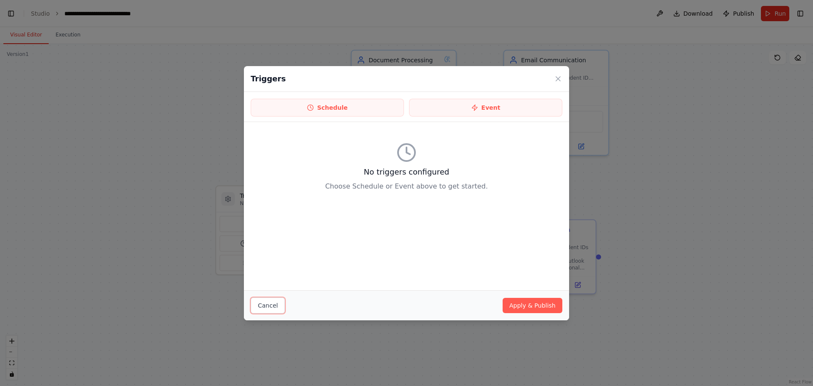
drag, startPoint x: 264, startPoint y: 305, endPoint x: 260, endPoint y: 289, distance: 16.4
click at [263, 303] on button "Cancel" at bounding box center [268, 305] width 34 height 16
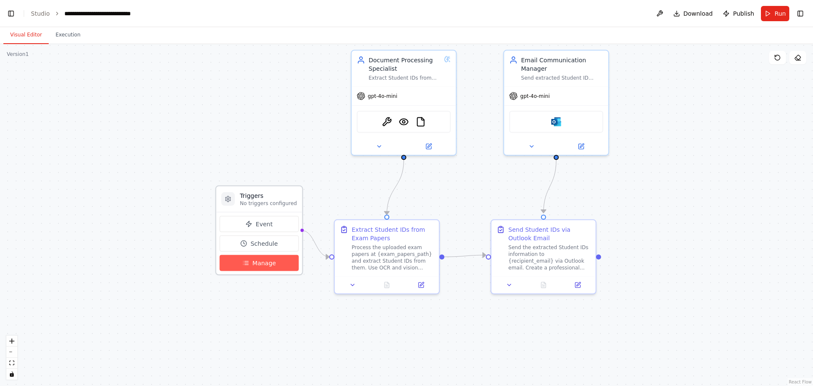
click at [252, 262] on span "Manage" at bounding box center [264, 263] width 24 height 8
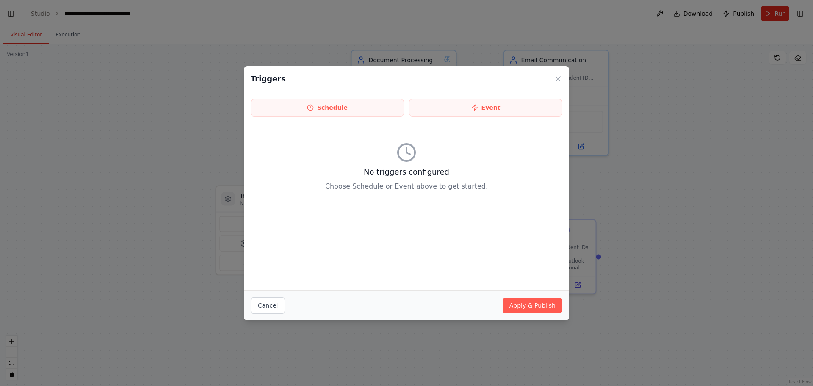
click at [394, 156] on div at bounding box center [407, 152] width 312 height 20
click at [494, 114] on button "Event" at bounding box center [485, 108] width 153 height 18
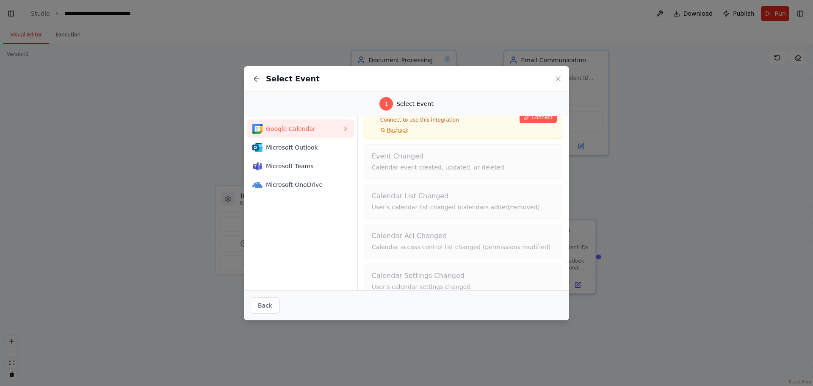
scroll to position [57, 0]
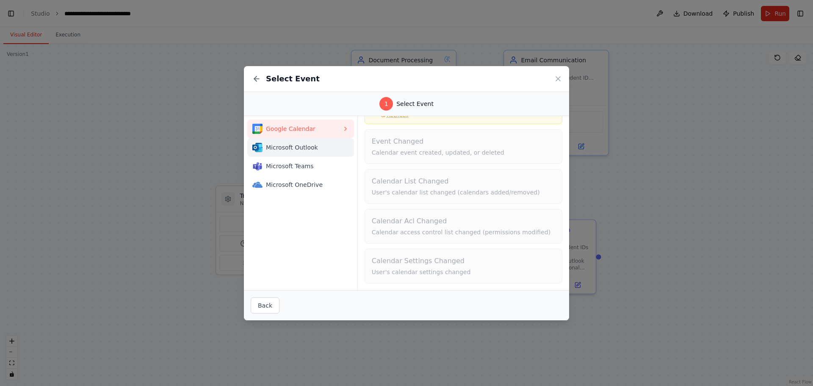
click at [297, 147] on span "Microsoft Outlook" at bounding box center [304, 147] width 76 height 8
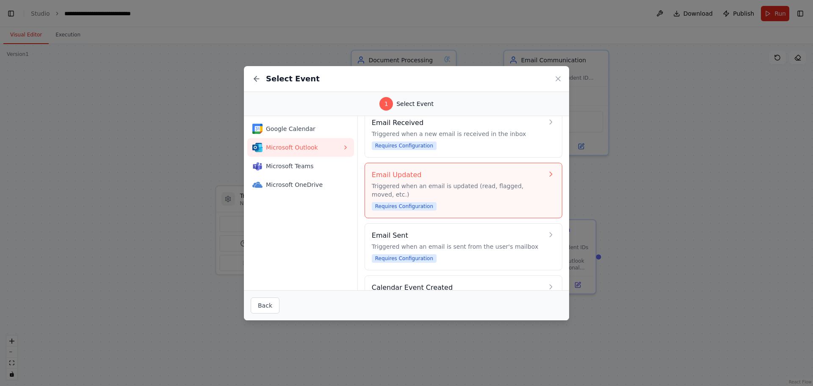
scroll to position [0, 0]
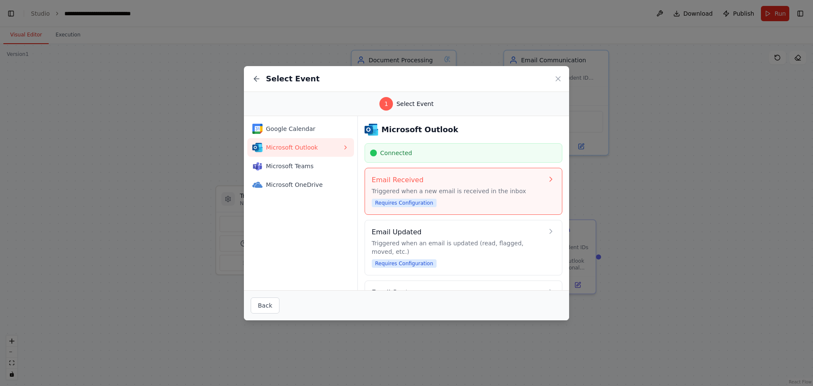
click at [437, 174] on button "Email Received Triggered when a new email is received in the inbox Requires Con…" at bounding box center [464, 191] width 198 height 47
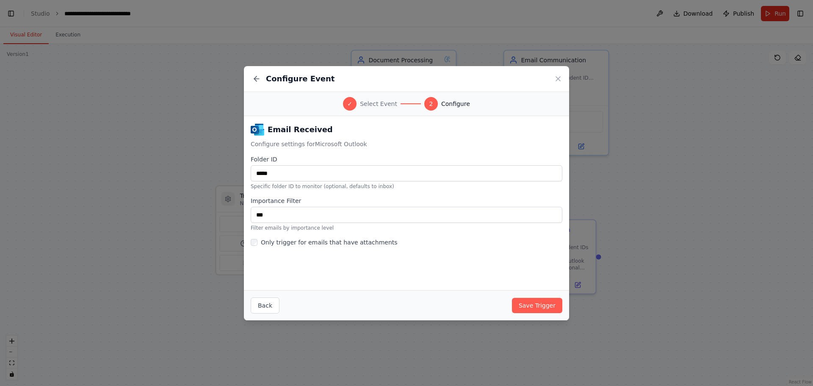
click at [335, 191] on div "Email Received Configure settings for Microsoft Outlook Folder ID ***** Specifi…" at bounding box center [407, 185] width 312 height 124
click at [263, 306] on button "Back" at bounding box center [265, 305] width 29 height 16
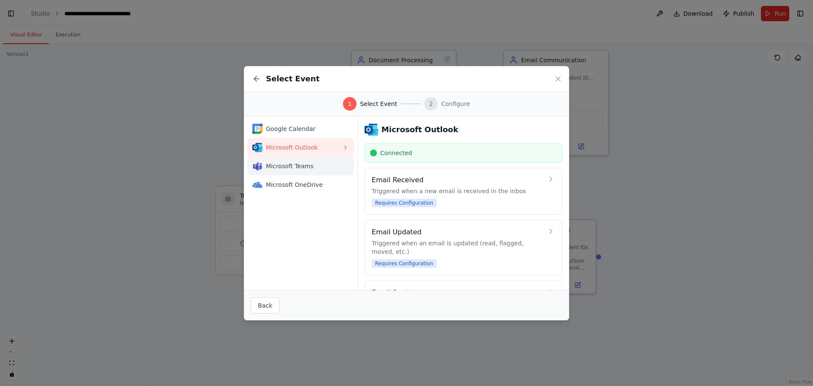
click at [325, 165] on span "Microsoft Teams" at bounding box center [304, 166] width 76 height 8
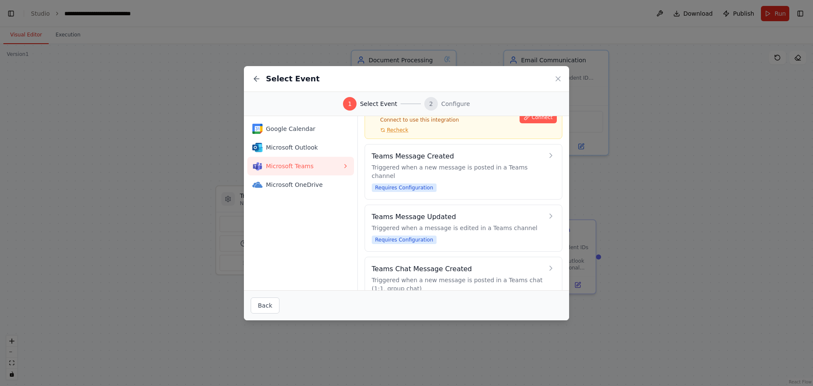
scroll to position [63, 0]
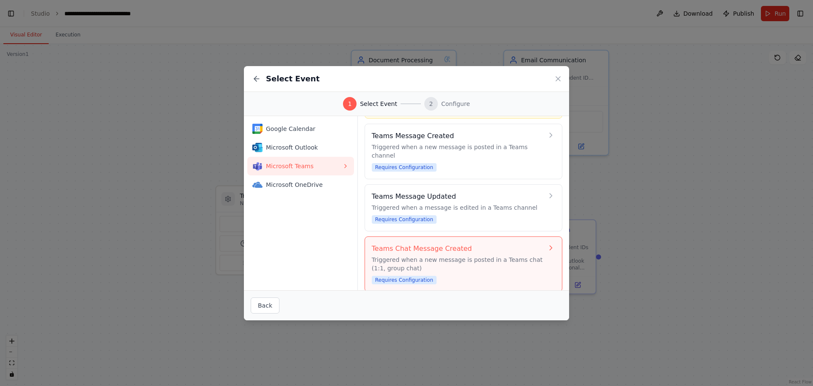
click at [443, 265] on div "Teams Chat Message Created Triggered when a new message is posted in a Teams ch…" at bounding box center [458, 264] width 172 height 41
click at [550, 246] on icon at bounding box center [551, 248] width 2 height 4
click at [547, 244] on icon at bounding box center [551, 248] width 8 height 8
click at [413, 264] on div "Teams Chat Message Created Triggered when a new message is posted in a Teams ch…" at bounding box center [458, 264] width 172 height 41
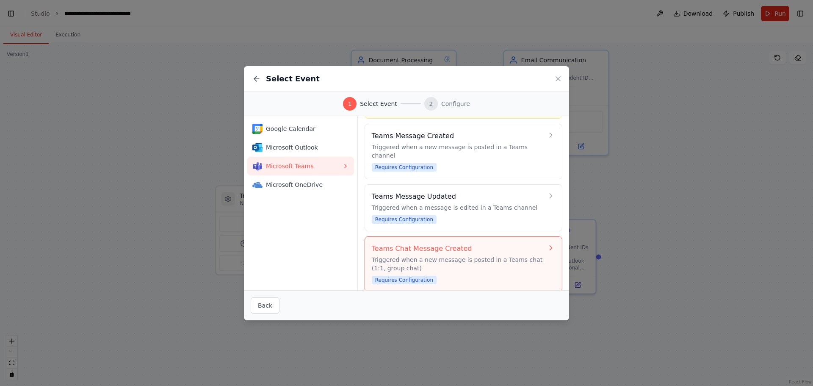
click at [413, 264] on div "Teams Chat Message Created Triggered when a new message is posted in a Teams ch…" at bounding box center [458, 264] width 172 height 41
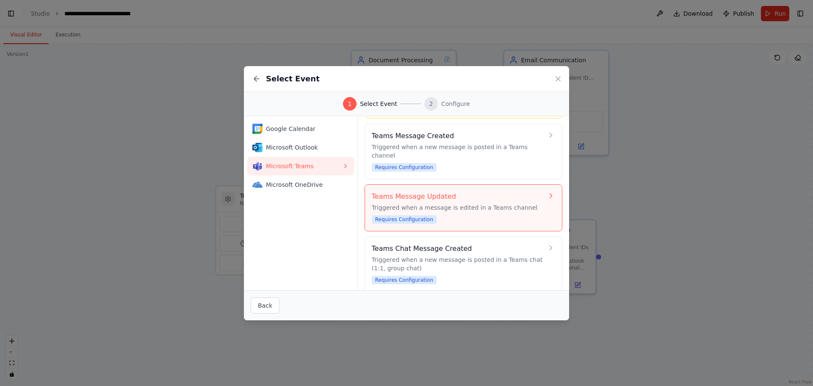
scroll to position [0, 0]
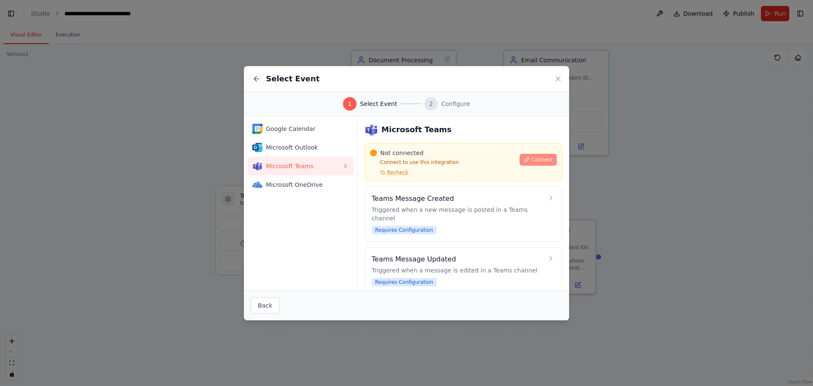
click at [531, 163] on span "Connect" at bounding box center [541, 159] width 21 height 7
click at [531, 159] on span "Connect" at bounding box center [541, 159] width 21 height 7
click at [306, 152] on button "Microsoft Outlook" at bounding box center [300, 147] width 107 height 19
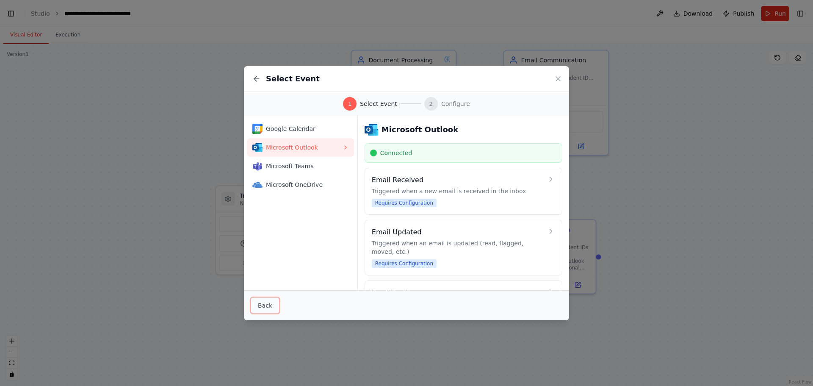
click at [266, 305] on button "Back" at bounding box center [265, 305] width 29 height 16
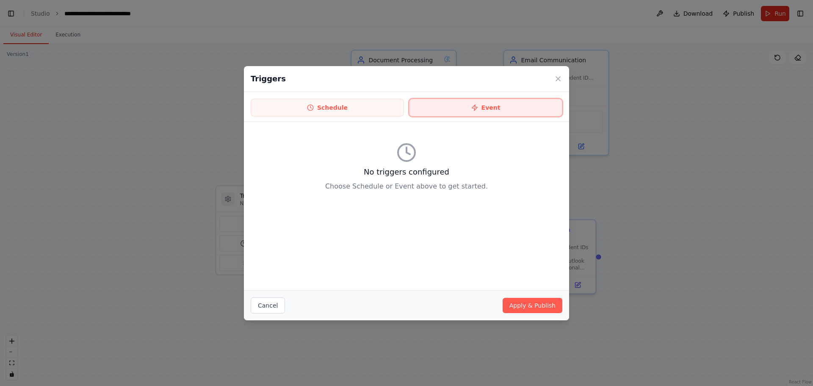
click at [498, 114] on button "Event" at bounding box center [485, 108] width 153 height 18
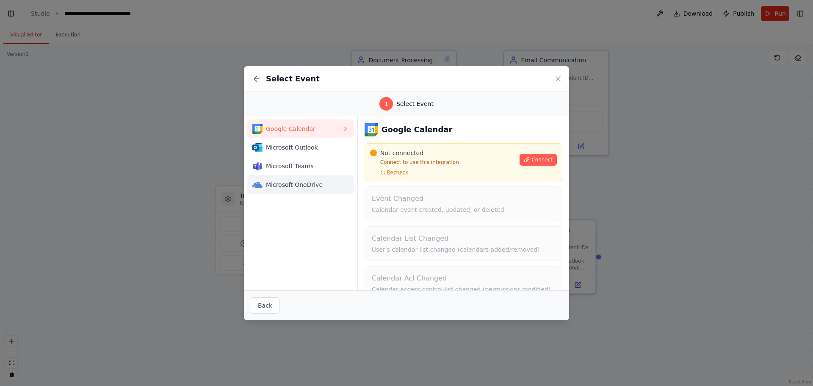
click at [315, 178] on button "Microsoft OneDrive" at bounding box center [300, 184] width 107 height 19
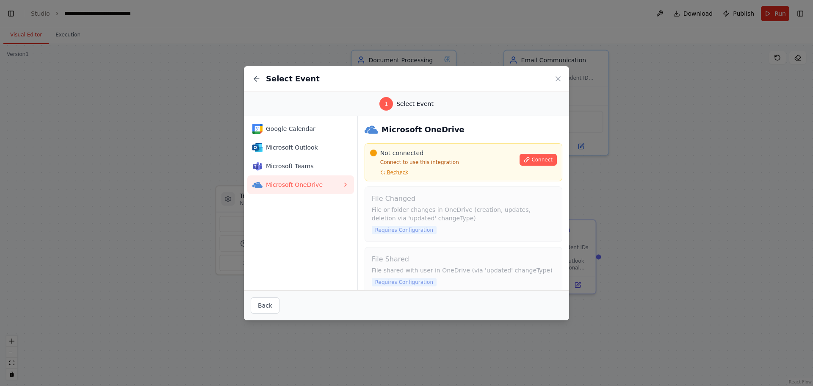
scroll to position [11, 0]
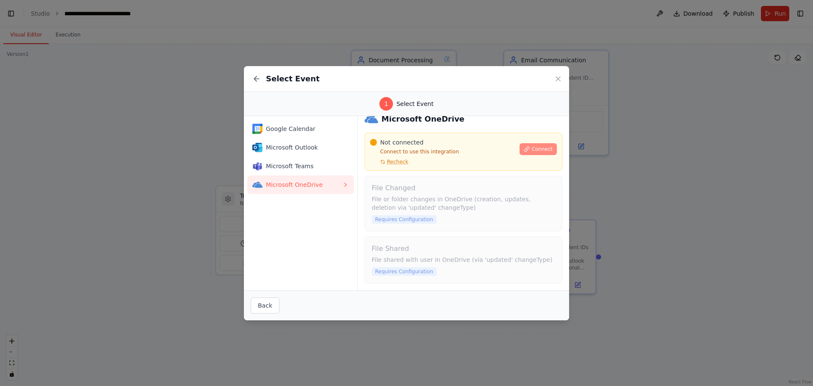
click at [539, 151] on span "Connect" at bounding box center [541, 149] width 21 height 7
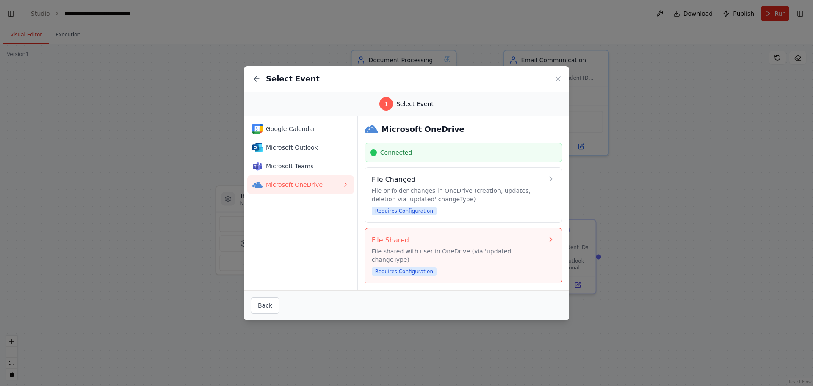
scroll to position [0, 0]
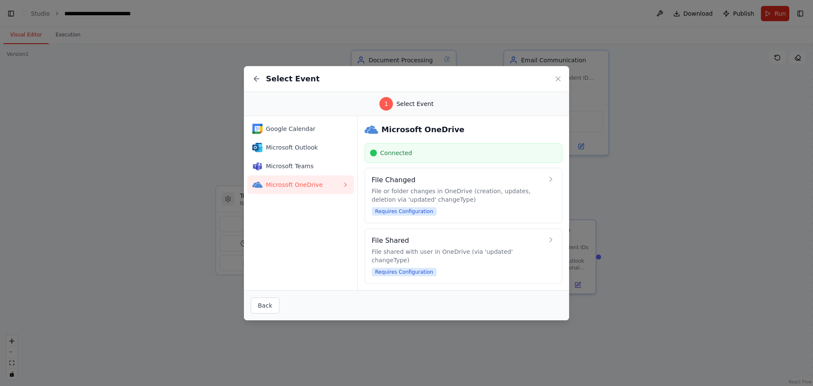
click at [436, 280] on div "Microsoft OneDrive Connected File Changed File or folder changes in OneDrive (c…" at bounding box center [463, 203] width 211 height 174
click at [432, 279] on div "Microsoft OneDrive Connected File Changed File or folder changes in OneDrive (c…" at bounding box center [463, 203] width 211 height 174
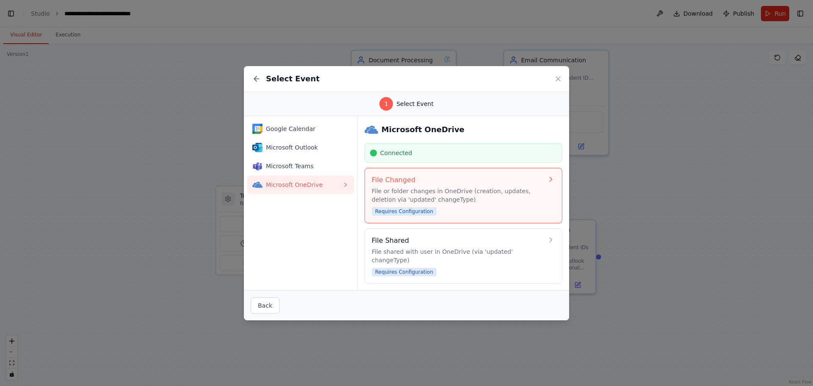
click at [434, 212] on div "File Changed File or folder changes in OneDrive (creation, updates, deletion vi…" at bounding box center [458, 195] width 172 height 41
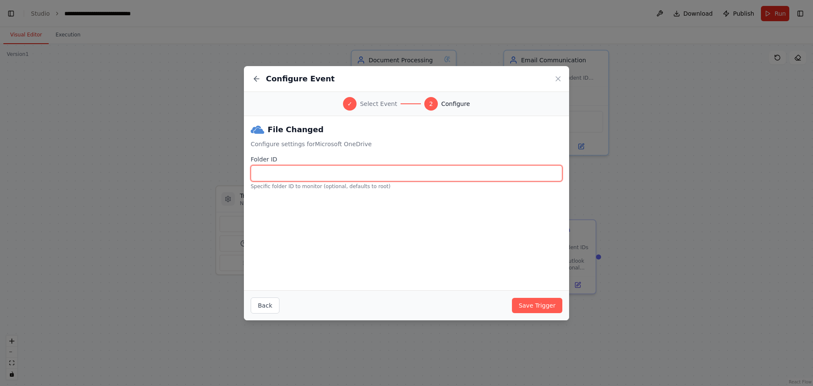
click at [294, 173] on input "Folder ID" at bounding box center [407, 173] width 312 height 16
click at [275, 176] on input "Folder ID" at bounding box center [407, 173] width 312 height 16
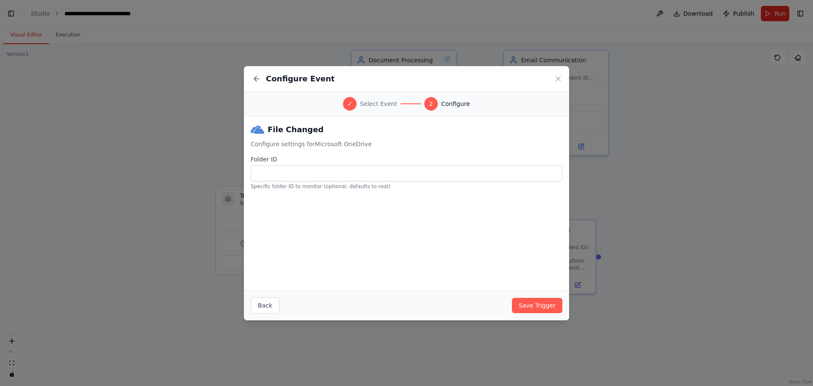
click at [304, 211] on div "File Changed Configure settings for Microsoft OneDrive Folder ID Specific folde…" at bounding box center [406, 203] width 325 height 174
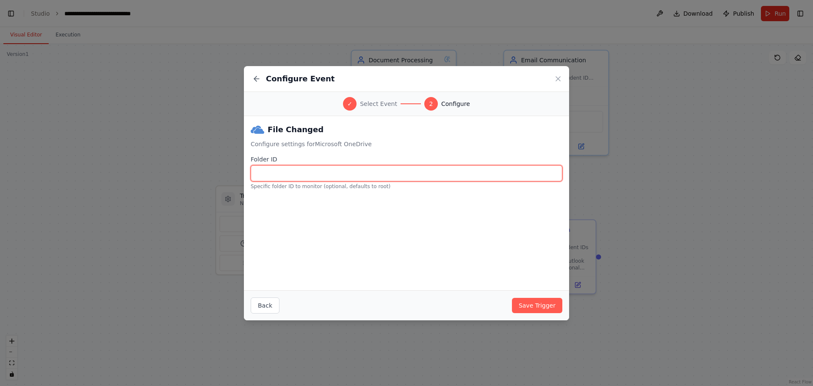
click at [321, 173] on input "Folder ID" at bounding box center [407, 173] width 312 height 16
type input "****"
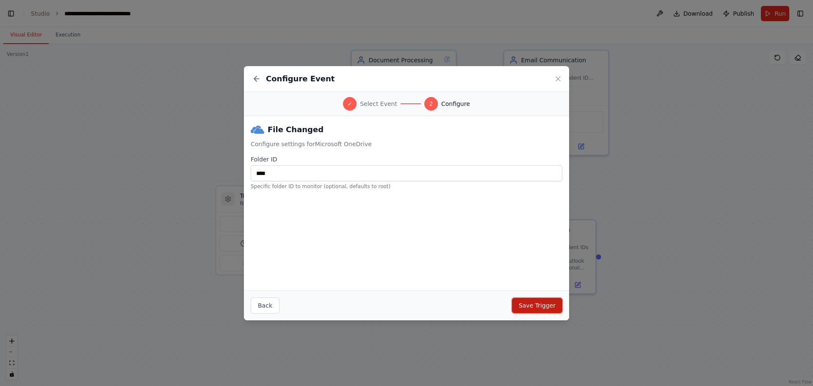
click at [544, 303] on button "Save Trigger" at bounding box center [537, 305] width 50 height 15
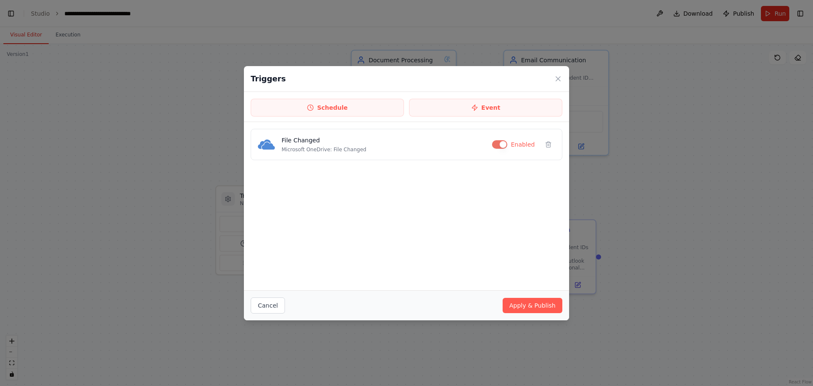
click at [499, 209] on div "File Changed Microsoft OneDrive: File Changed Enabled" at bounding box center [406, 206] width 325 height 168
click at [539, 303] on button "Apply & Publish" at bounding box center [533, 305] width 60 height 15
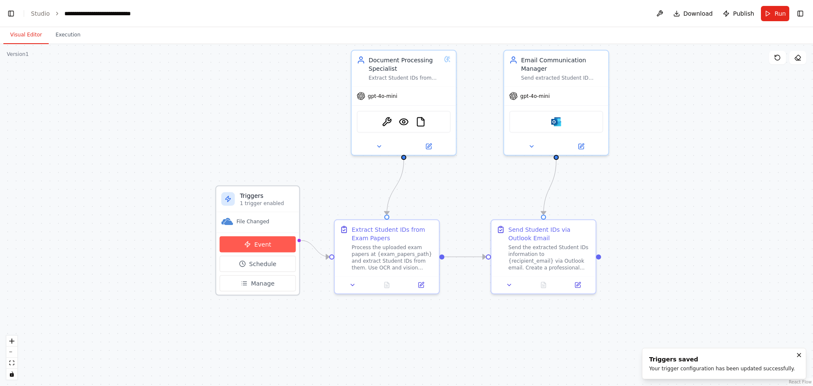
click at [266, 245] on span "Event" at bounding box center [262, 244] width 17 height 8
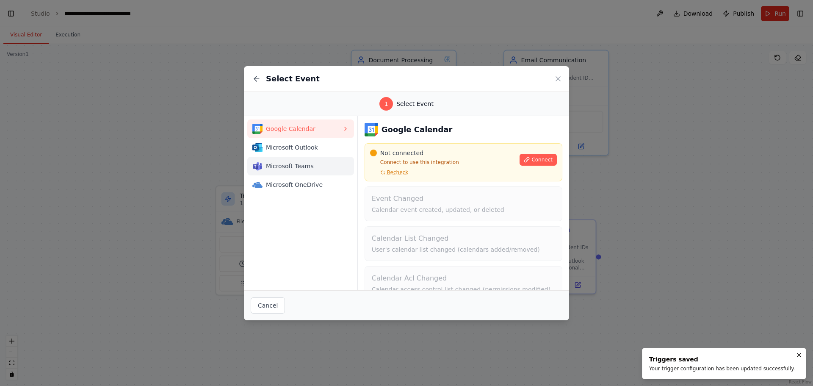
click at [303, 160] on button "Microsoft Teams" at bounding box center [300, 166] width 107 height 19
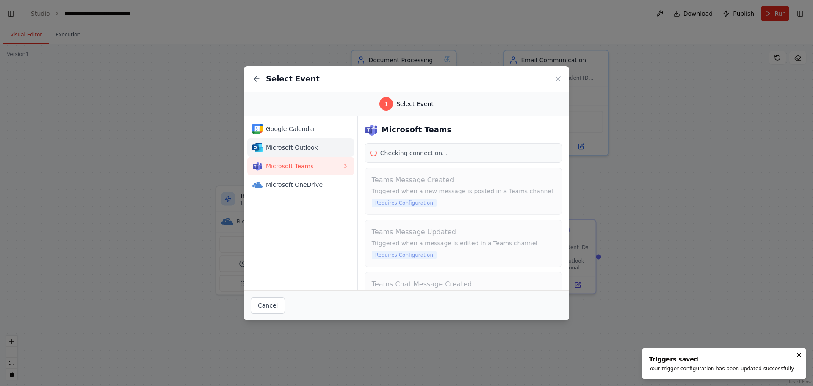
click at [299, 150] on span "Microsoft Outlook" at bounding box center [304, 147] width 76 height 8
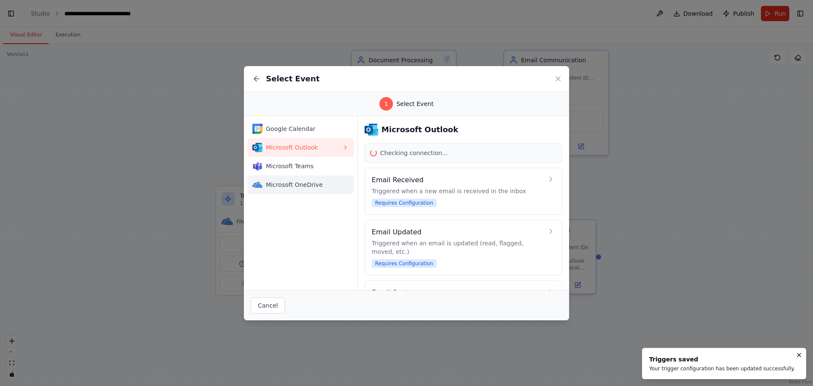
click at [300, 188] on span "Microsoft OneDrive" at bounding box center [304, 184] width 76 height 8
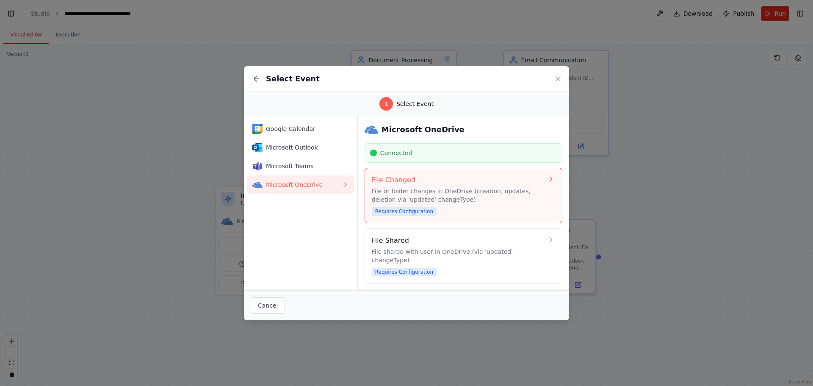
click at [489, 202] on p "File or folder changes in OneDrive (creation, updates, deletion via 'updated' c…" at bounding box center [458, 195] width 172 height 17
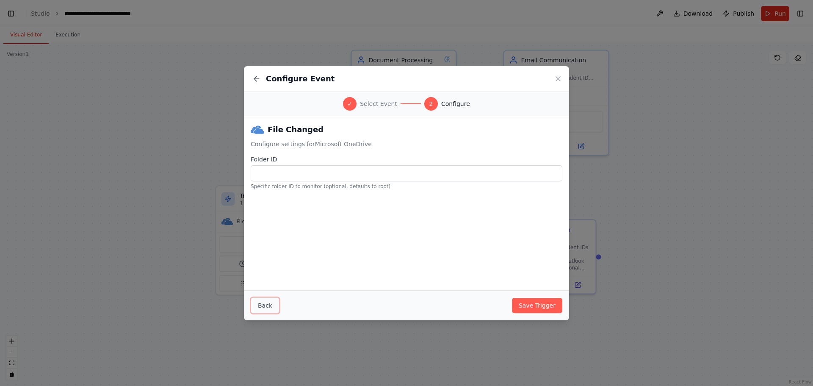
click at [263, 302] on button "Back" at bounding box center [265, 305] width 29 height 16
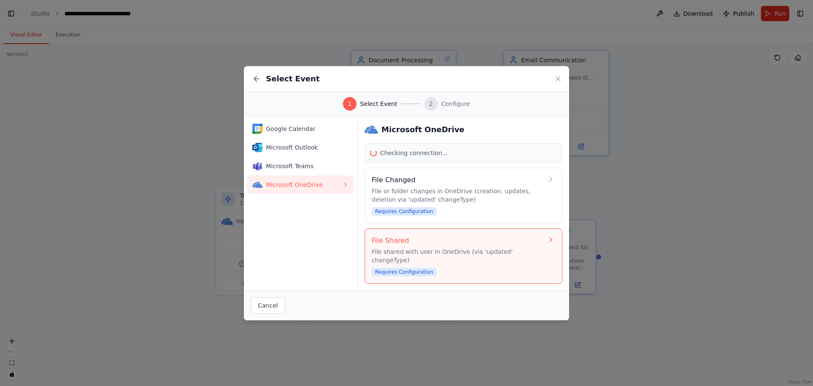
click at [460, 264] on div "File Shared File shared with user in OneDrive (via 'updated' changeType) Requir…" at bounding box center [458, 255] width 172 height 41
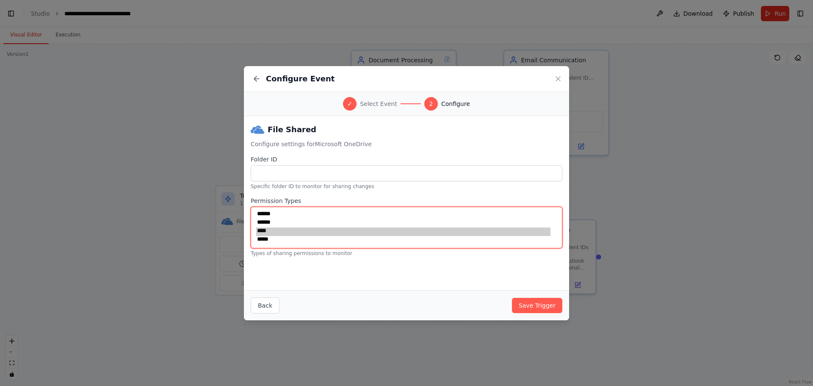
click at [281, 233] on option "****" at bounding box center [403, 231] width 294 height 8
select select "******"
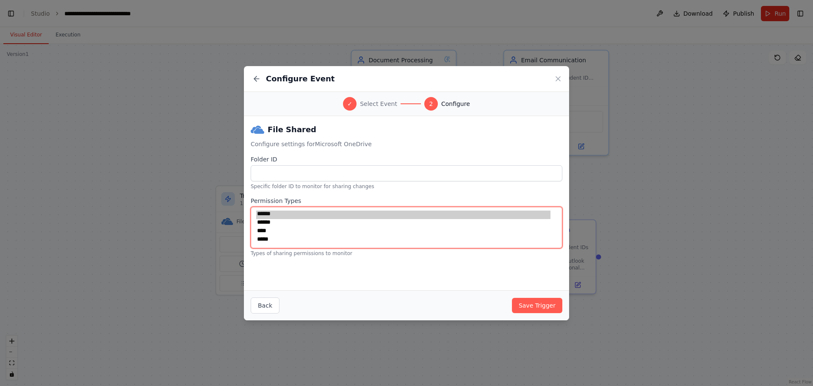
click at [278, 221] on option "******" at bounding box center [403, 223] width 294 height 8
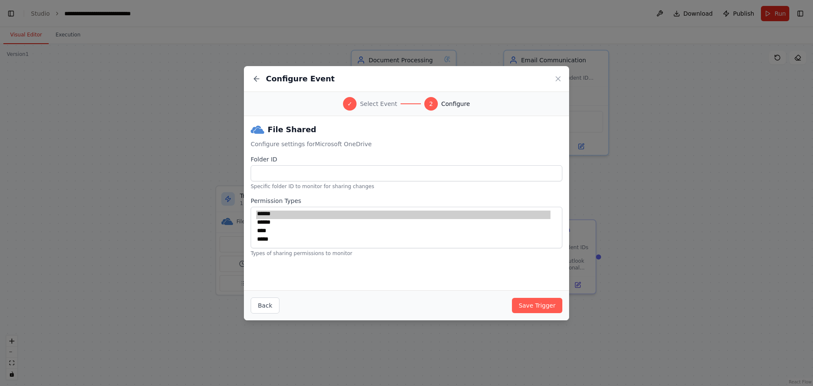
click at [291, 276] on div "File Shared Configure settings for Microsoft OneDrive Folder ID Specific folder…" at bounding box center [406, 203] width 325 height 174
click at [265, 311] on button "Back" at bounding box center [265, 305] width 29 height 16
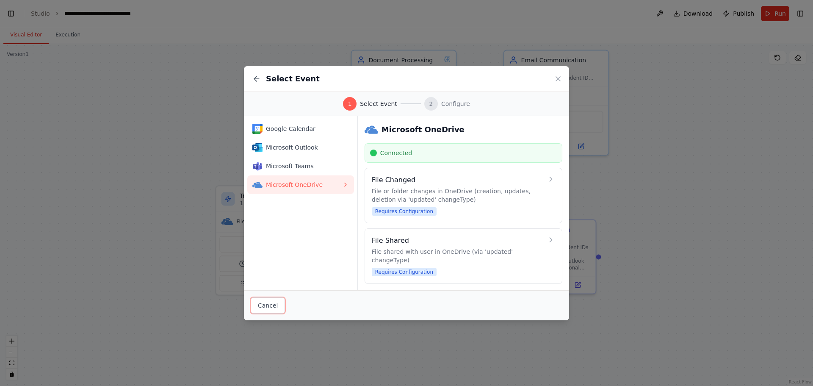
click at [264, 309] on button "Cancel" at bounding box center [268, 305] width 34 height 16
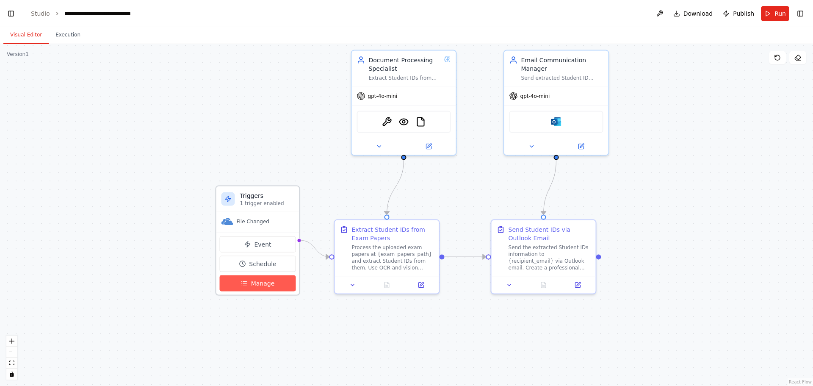
click at [270, 287] on span "Manage" at bounding box center [263, 283] width 24 height 8
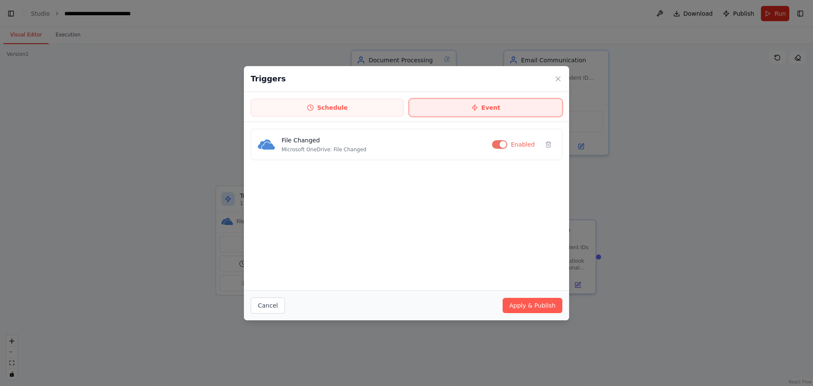
click at [450, 108] on button "Event" at bounding box center [485, 108] width 153 height 18
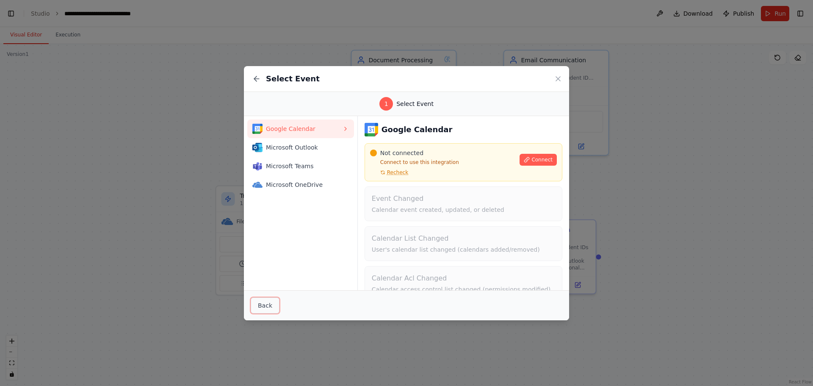
click at [271, 308] on button "Back" at bounding box center [265, 305] width 29 height 16
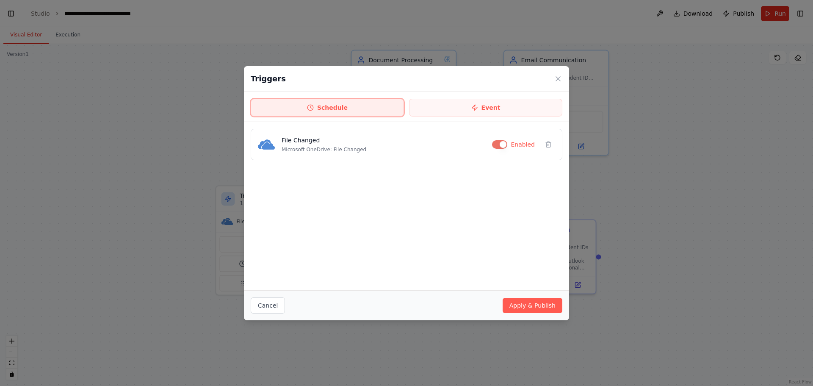
click at [364, 108] on button "Schedule" at bounding box center [327, 108] width 153 height 18
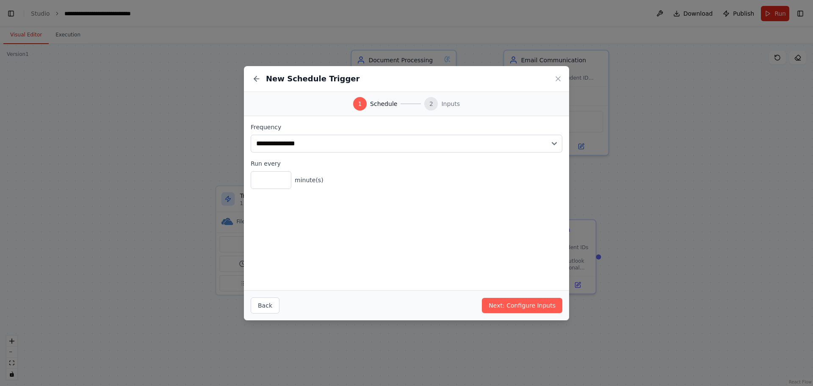
click at [352, 189] on div "**********" at bounding box center [406, 156] width 325 height 80
click at [495, 304] on button "Next: Configure Inputs" at bounding box center [522, 305] width 80 height 15
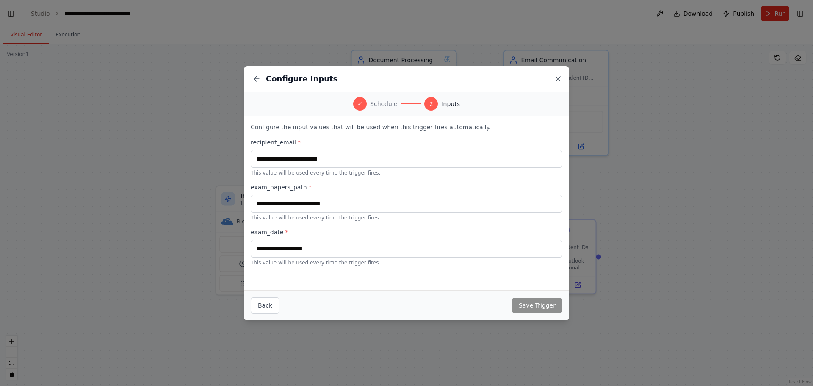
click at [560, 80] on icon at bounding box center [558, 79] width 4 height 4
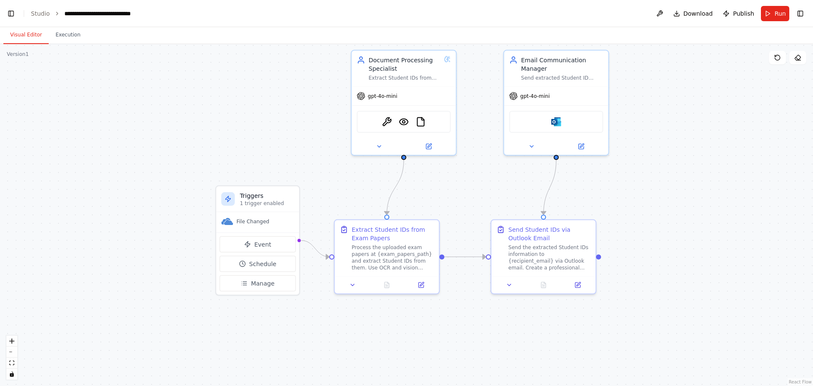
click at [672, 164] on div ".deletable-edge-delete-btn { width: 20px; height: 20px; border: 0px solid #ffff…" at bounding box center [406, 215] width 813 height 342
click at [266, 78] on div ".deletable-edge-delete-btn { width: 20px; height: 20px; border: 0px solid #ffff…" at bounding box center [406, 215] width 813 height 342
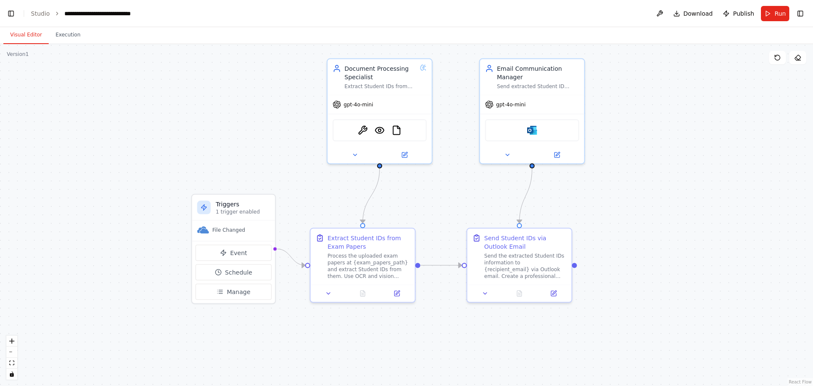
drag, startPoint x: 252, startPoint y: 92, endPoint x: 226, endPoint y: 102, distance: 28.6
click at [226, 102] on div ".deletable-edge-delete-btn { width: 20px; height: 20px; border: 0px solid #ffff…" at bounding box center [406, 215] width 813 height 342
click at [15, 12] on button "Toggle Left Sidebar" at bounding box center [11, 14] width 12 height 12
click at [36, 11] on link "Studio" at bounding box center [40, 13] width 19 height 7
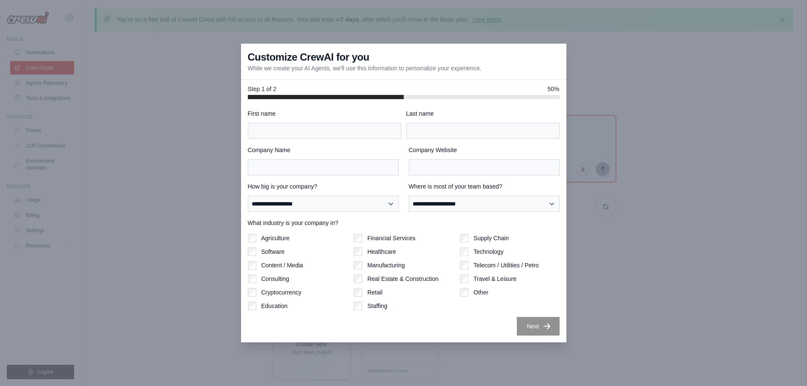
click at [657, 256] on div at bounding box center [403, 193] width 807 height 386
click at [293, 128] on input "First name" at bounding box center [324, 131] width 153 height 16
type input "**********"
type input "********"
click at [334, 165] on input "Company Name" at bounding box center [323, 167] width 151 height 16
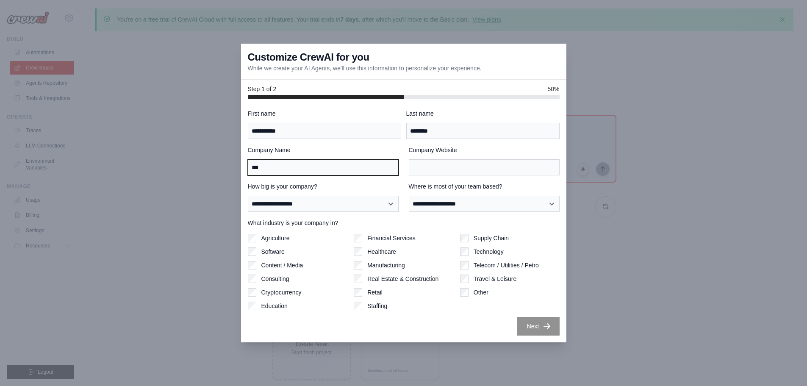
type input "***"
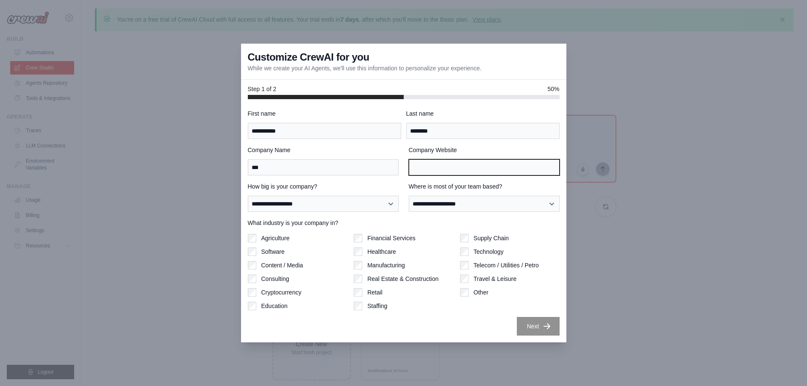
click at [491, 169] on input "Company Website" at bounding box center [484, 167] width 151 height 16
type input "*******"
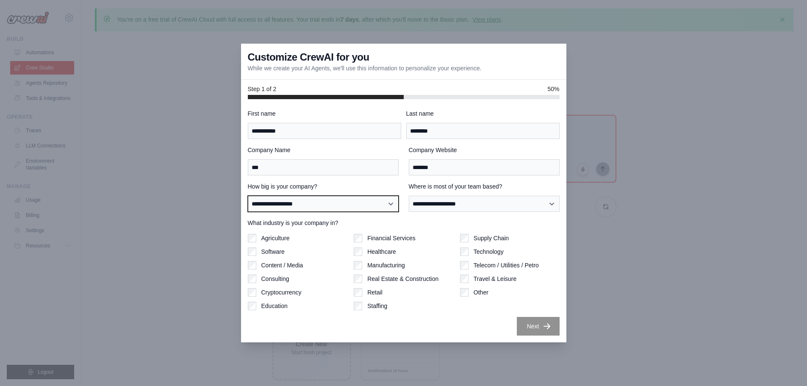
click at [353, 209] on select "**********" at bounding box center [323, 204] width 151 height 16
select select "**********"
click at [248, 196] on select "**********" at bounding box center [323, 204] width 151 height 16
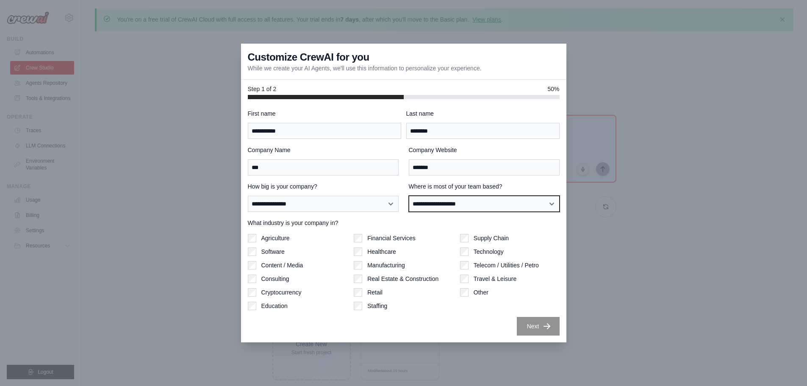
click at [456, 206] on select "**********" at bounding box center [484, 204] width 151 height 16
select select "**********"
click at [409, 196] on select "**********" at bounding box center [484, 204] width 151 height 16
click at [365, 219] on label "What industry is your company in?" at bounding box center [404, 223] width 312 height 8
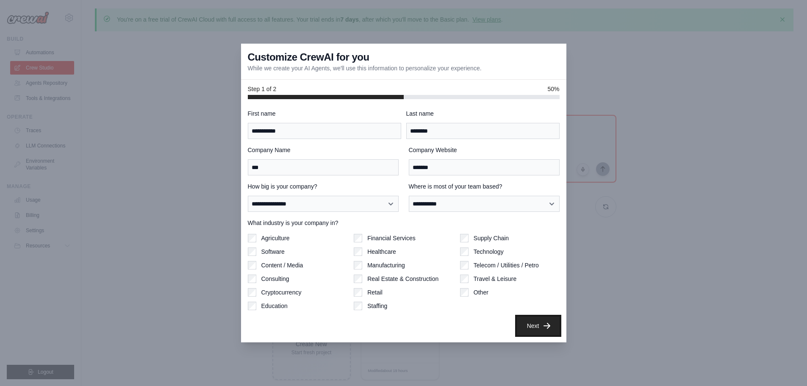
click at [523, 323] on button "Next" at bounding box center [538, 325] width 43 height 19
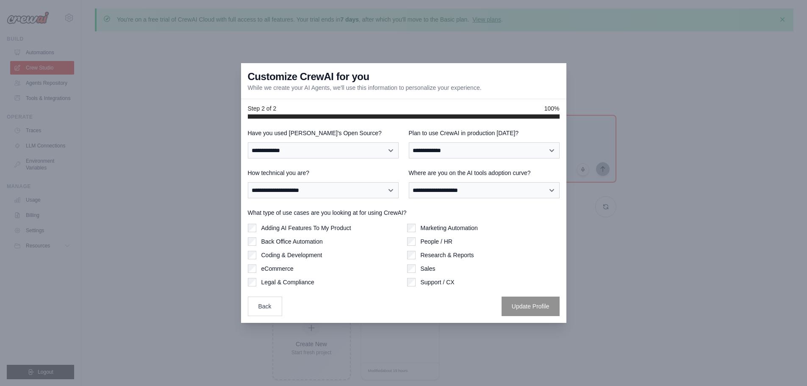
click at [306, 159] on div "**********" at bounding box center [404, 222] width 312 height 187
click at [306, 152] on select "**********" at bounding box center [323, 150] width 151 height 16
select select "**"
click at [248, 142] on select "**********" at bounding box center [323, 150] width 151 height 16
click at [447, 168] on div "**********" at bounding box center [404, 222] width 312 height 187
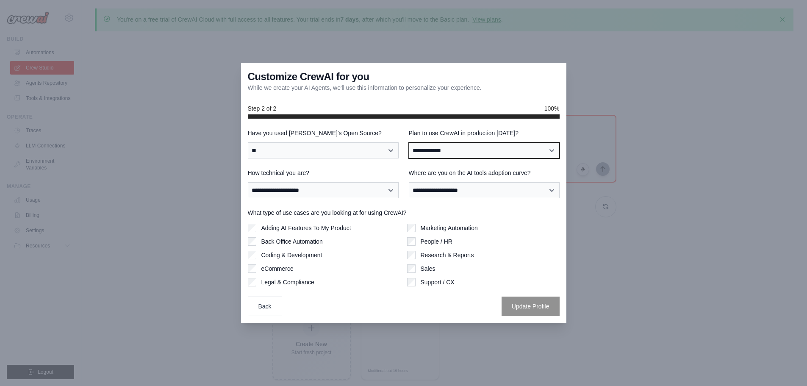
click at [448, 155] on select "**********" at bounding box center [484, 150] width 151 height 16
select select "****"
click at [409, 142] on select "**********" at bounding box center [484, 150] width 151 height 16
click at [348, 172] on label "How technical you are?" at bounding box center [323, 173] width 151 height 8
click at [348, 182] on select "**********" at bounding box center [323, 190] width 151 height 16
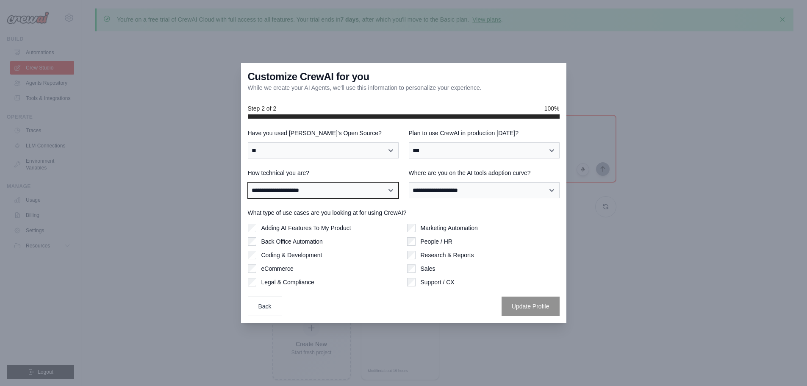
click at [318, 195] on select "**********" at bounding box center [323, 190] width 151 height 16
select select "**********"
click at [248, 182] on select "**********" at bounding box center [323, 190] width 151 height 16
click at [409, 167] on div "**********" at bounding box center [404, 222] width 312 height 187
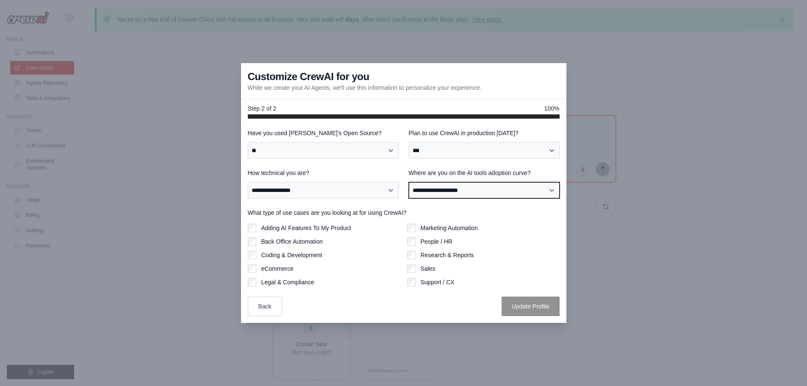
click at [422, 192] on select "**********" at bounding box center [484, 190] width 151 height 16
select select "**********"
click at [409, 182] on select "**********" at bounding box center [484, 190] width 151 height 16
click at [339, 303] on div "Back Update Profile" at bounding box center [404, 305] width 312 height 19
click at [296, 210] on label "What type of use cases are you looking at for using CrewAI?" at bounding box center [404, 212] width 312 height 8
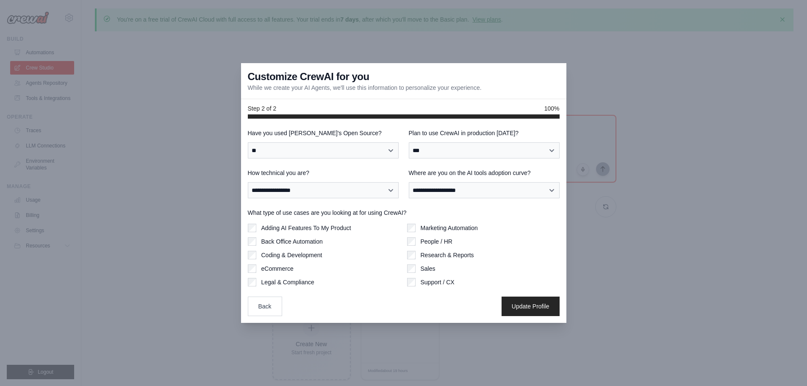
click at [471, 313] on div "Back Update Profile" at bounding box center [404, 305] width 312 height 19
click at [244, 254] on div "**********" at bounding box center [403, 221] width 325 height 204
click at [435, 315] on div "Back Update Profile" at bounding box center [404, 305] width 312 height 19
click at [523, 304] on button "Update Profile" at bounding box center [530, 305] width 58 height 19
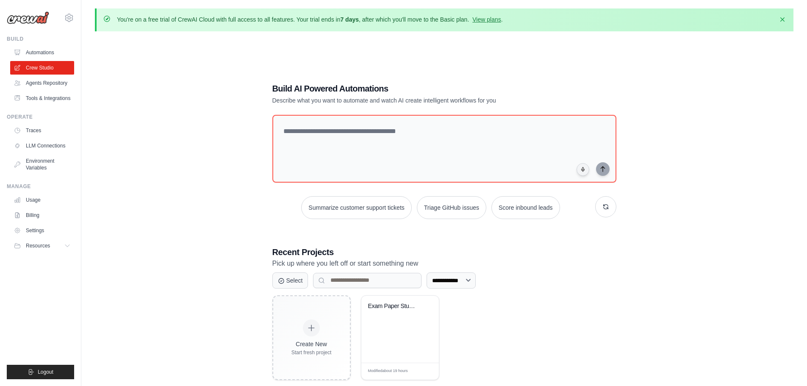
scroll to position [42, 0]
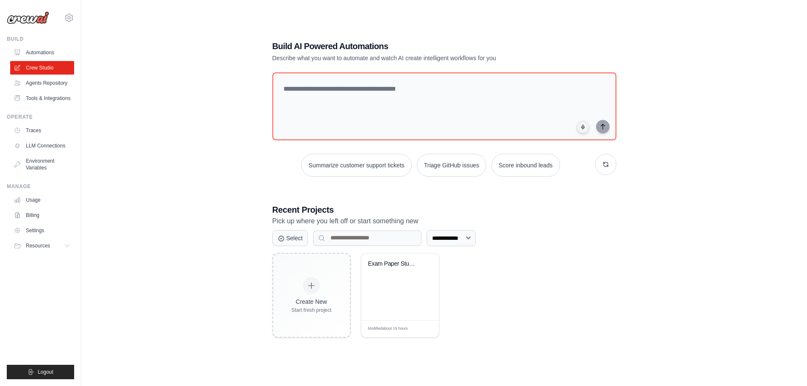
click at [542, 271] on div "Create New Start fresh project Exam Paper Student ID Extractor Modified about 1…" at bounding box center [444, 295] width 344 height 85
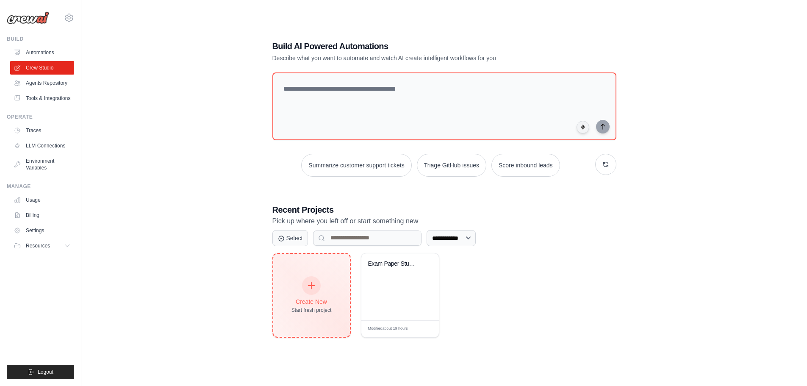
click at [312, 288] on icon at bounding box center [311, 285] width 9 height 9
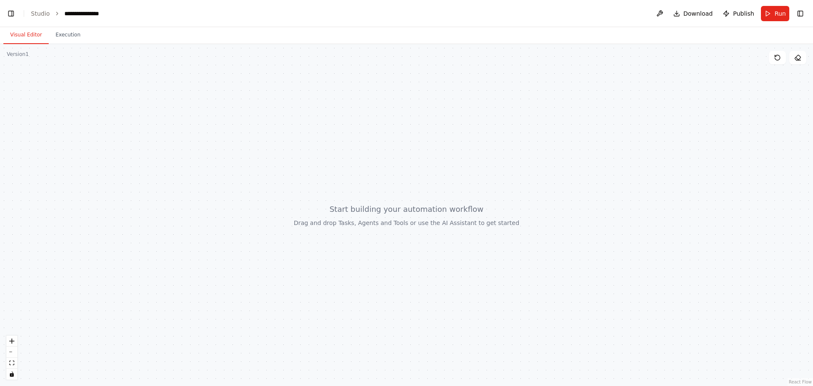
scroll to position [281, 0]
click at [120, 102] on div at bounding box center [406, 215] width 813 height 342
drag, startPoint x: 374, startPoint y: 211, endPoint x: 368, endPoint y: 191, distance: 20.5
click at [368, 191] on div at bounding box center [406, 215] width 813 height 342
drag, startPoint x: 383, startPoint y: 215, endPoint x: 389, endPoint y: 233, distance: 18.6
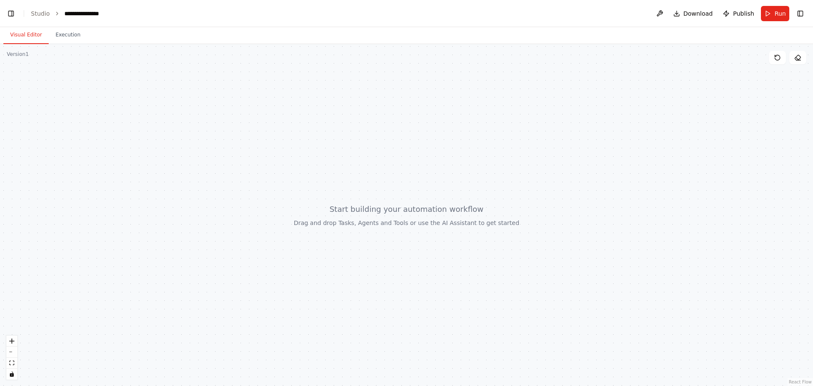
click at [389, 233] on div at bounding box center [406, 215] width 813 height 342
click at [44, 12] on link "Studio" at bounding box center [40, 13] width 19 height 7
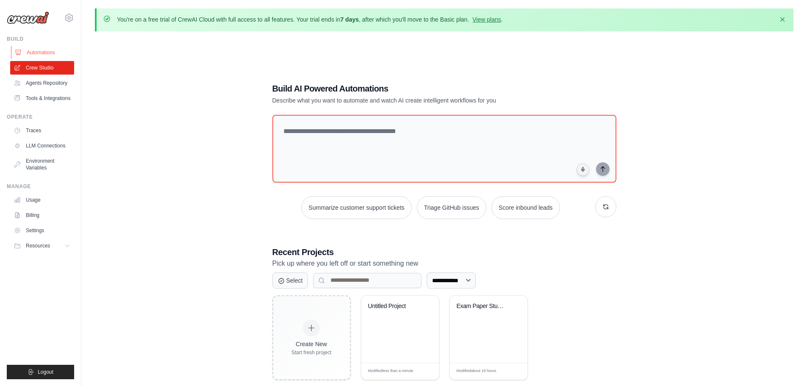
click at [37, 54] on link "Automations" at bounding box center [43, 53] width 64 height 14
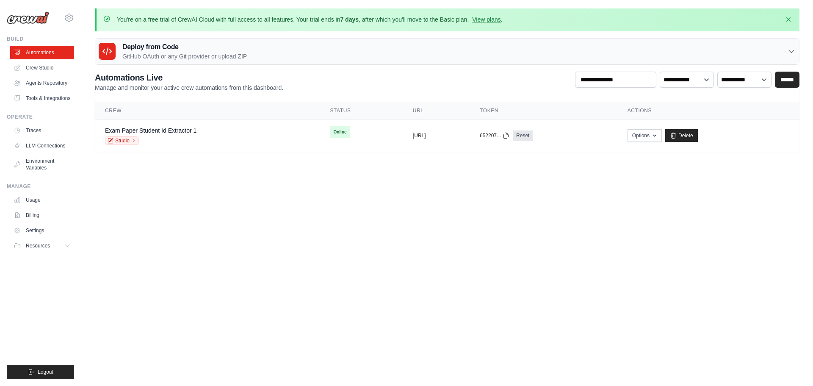
click at [428, 198] on body "d7omy0444@gmail.com Settings Build Automations" at bounding box center [406, 193] width 813 height 386
click at [199, 74] on h2 "Automations Live" at bounding box center [189, 78] width 188 height 12
drag, startPoint x: 153, startPoint y: 79, endPoint x: 150, endPoint y: 67, distance: 12.3
click at [153, 79] on h2 "Automations Live" at bounding box center [189, 78] width 188 height 12
click at [147, 54] on p "GitHub OAuth or any Git provider or upload ZIP" at bounding box center [184, 56] width 125 height 8
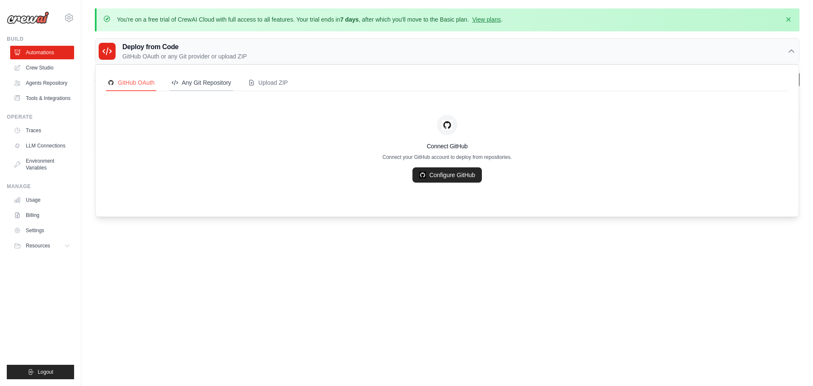
click at [212, 83] on div "Any Git Repository" at bounding box center [202, 82] width 60 height 8
click at [270, 84] on div "Upload ZIP" at bounding box center [268, 82] width 40 height 8
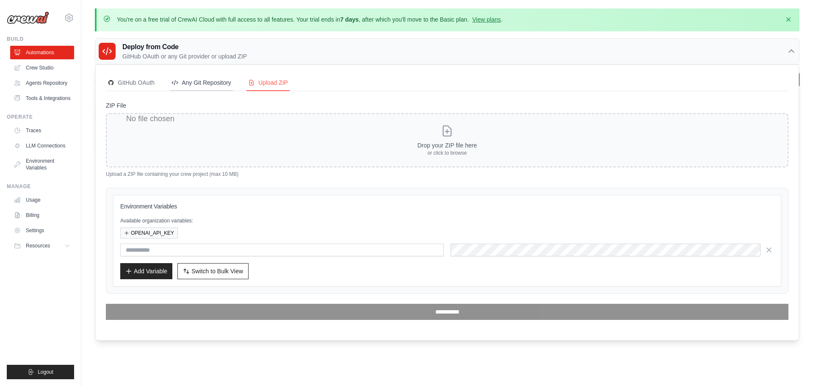
click at [192, 83] on div "Any Git Repository" at bounding box center [202, 82] width 60 height 8
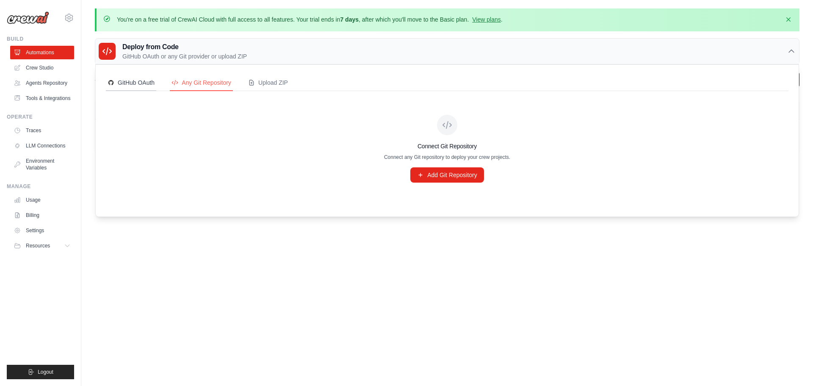
click at [136, 84] on div "GitHub OAuth" at bounding box center [131, 82] width 47 height 8
click at [274, 86] on div "Upload ZIP" at bounding box center [268, 82] width 40 height 8
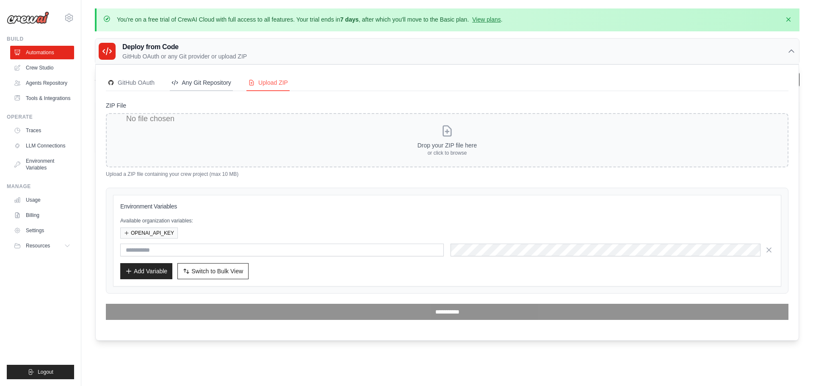
click at [199, 83] on div "Any Git Repository" at bounding box center [202, 82] width 60 height 8
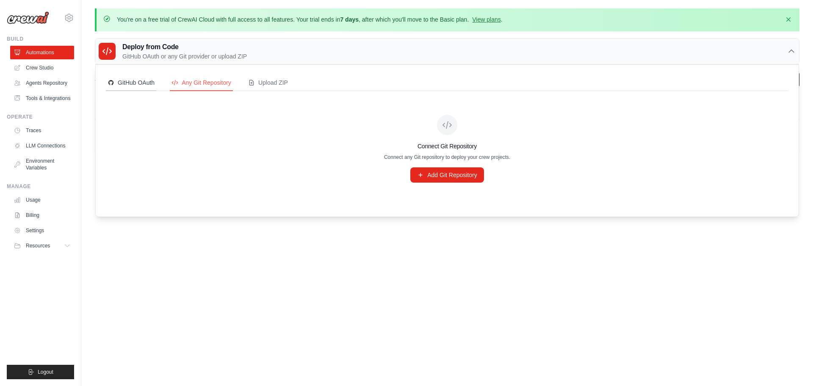
click at [153, 83] on div "GitHub OAuth" at bounding box center [131, 82] width 47 height 8
click at [177, 53] on p "GitHub OAuth or any Git provider or upload ZIP" at bounding box center [184, 56] width 125 height 8
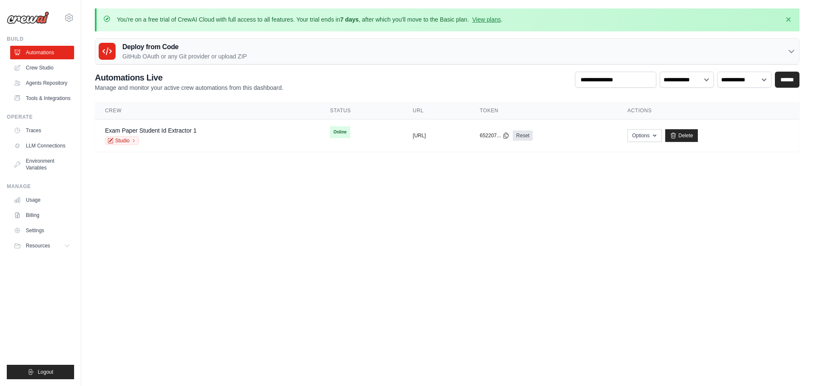
click at [219, 73] on h2 "Automations Live" at bounding box center [189, 78] width 188 height 12
click at [46, 66] on link "Crew Studio" at bounding box center [43, 68] width 64 height 14
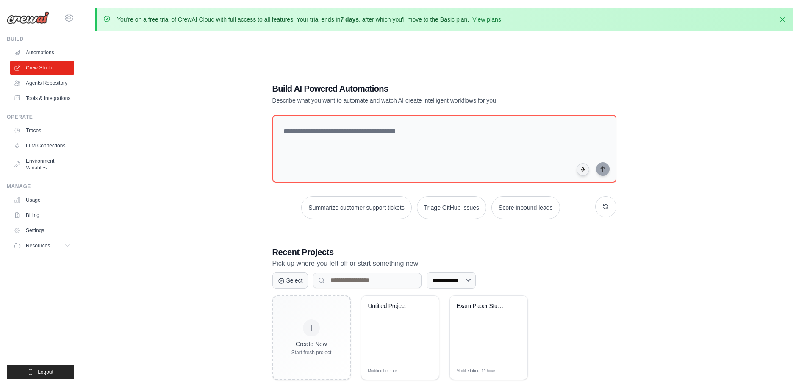
click at [231, 168] on div "**********" at bounding box center [444, 231] width 698 height 386
click at [247, 208] on div "**********" at bounding box center [444, 231] width 698 height 386
click at [349, 147] on textarea at bounding box center [443, 148] width 347 height 69
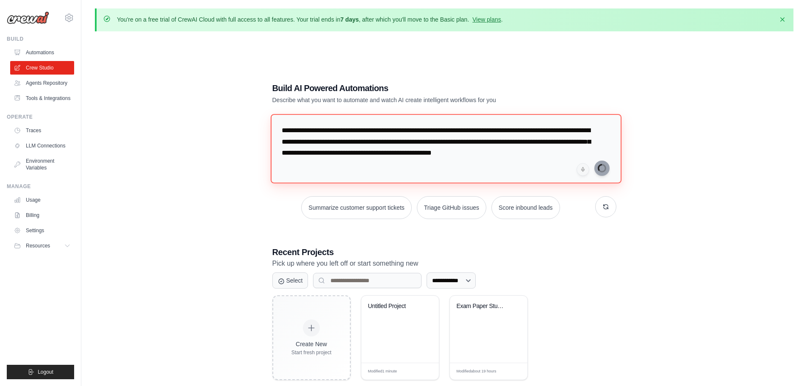
type textarea "**********"
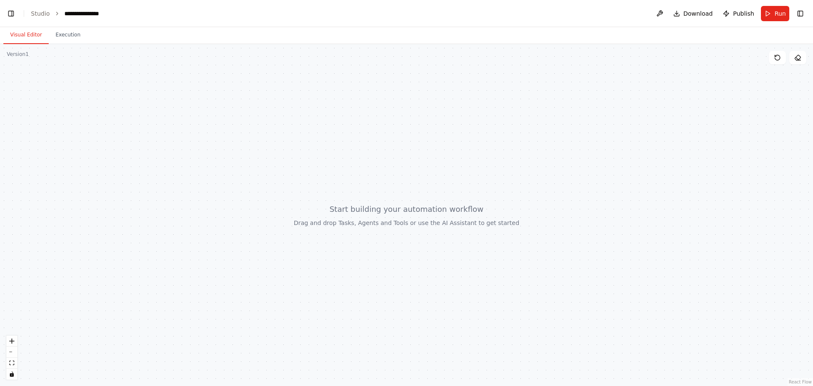
scroll to position [3825, 0]
